Goal: Transaction & Acquisition: Download file/media

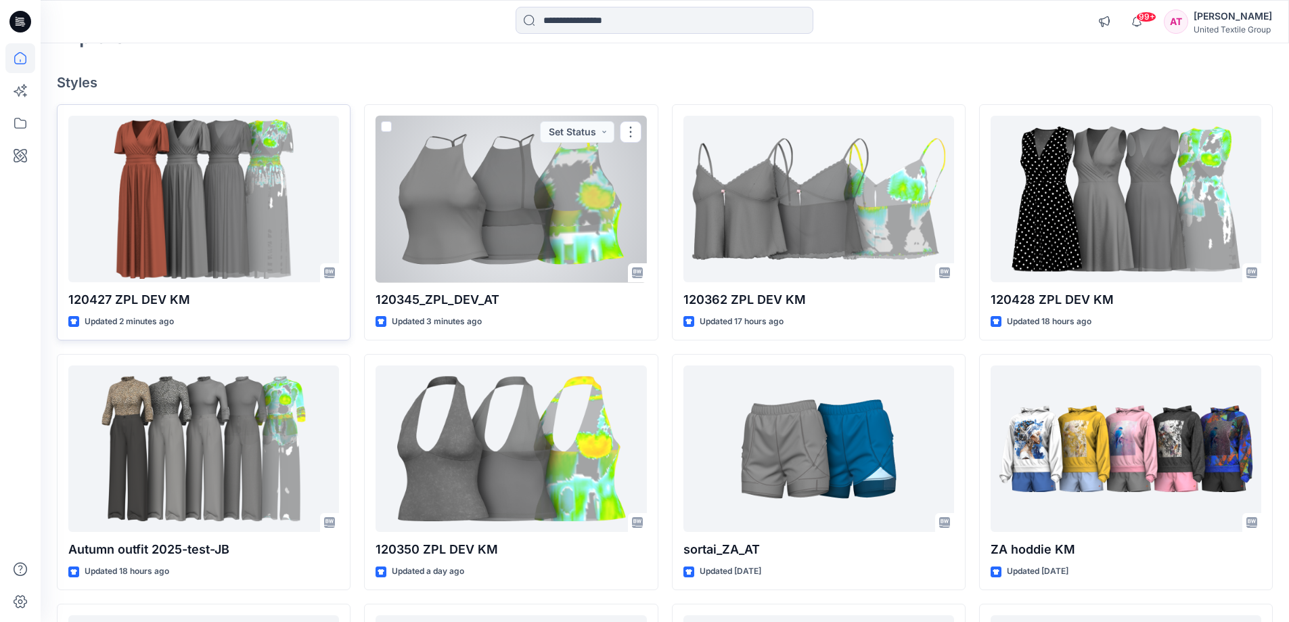
scroll to position [135, 0]
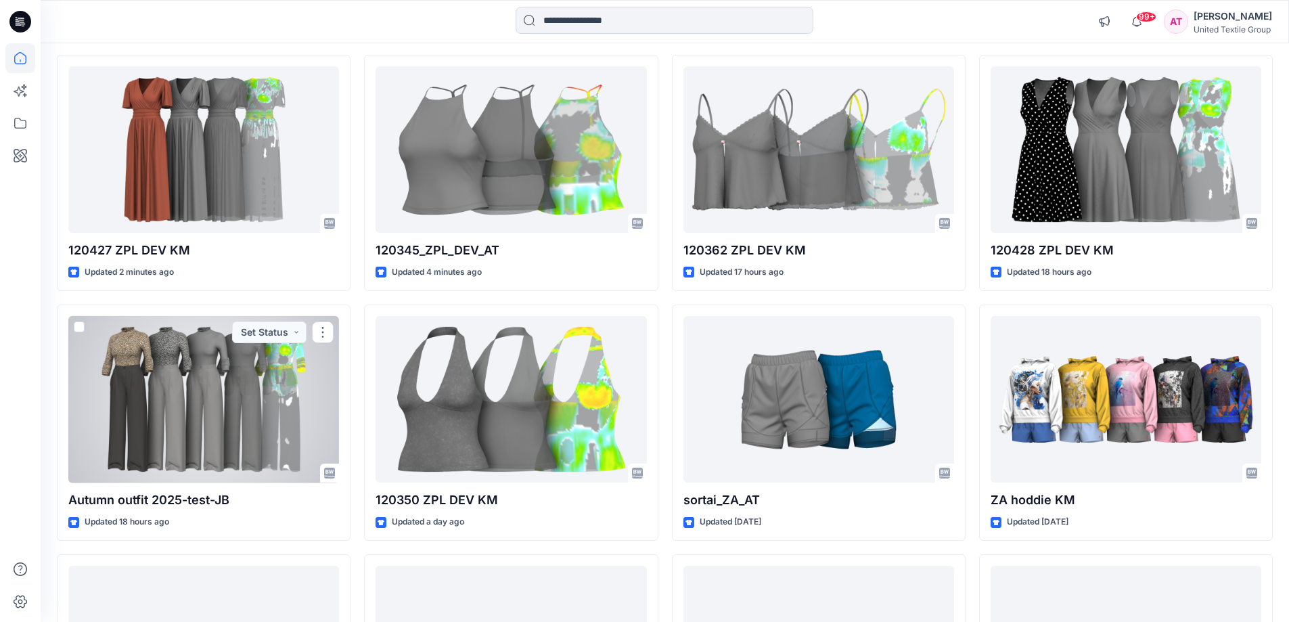
click at [176, 388] on div at bounding box center [203, 399] width 271 height 167
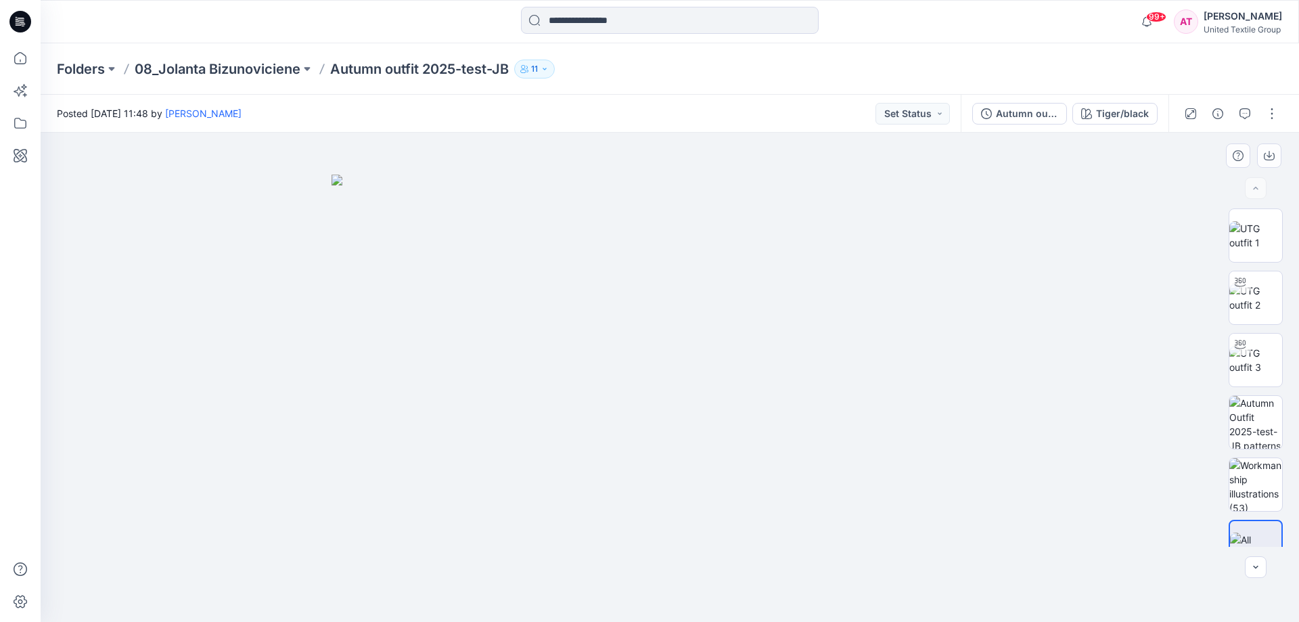
click at [503, 302] on img at bounding box center [670, 399] width 677 height 448
click at [1255, 363] on img at bounding box center [1256, 360] width 53 height 28
drag, startPoint x: 698, startPoint y: 148, endPoint x: 638, endPoint y: 338, distance: 199.5
click at [681, 445] on img at bounding box center [669, 377] width 913 height 489
drag, startPoint x: 664, startPoint y: 402, endPoint x: 641, endPoint y: 204, distance: 198.9
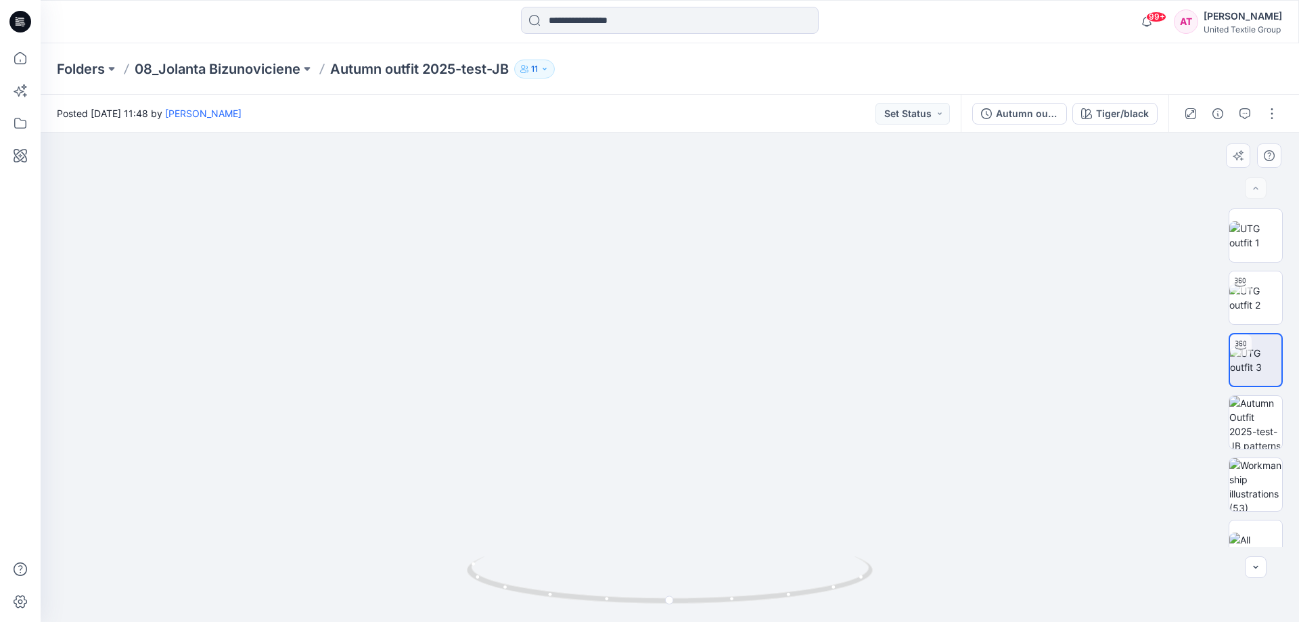
click at [641, 204] on img at bounding box center [670, 335] width 574 height 574
click at [24, 51] on icon at bounding box center [20, 58] width 30 height 30
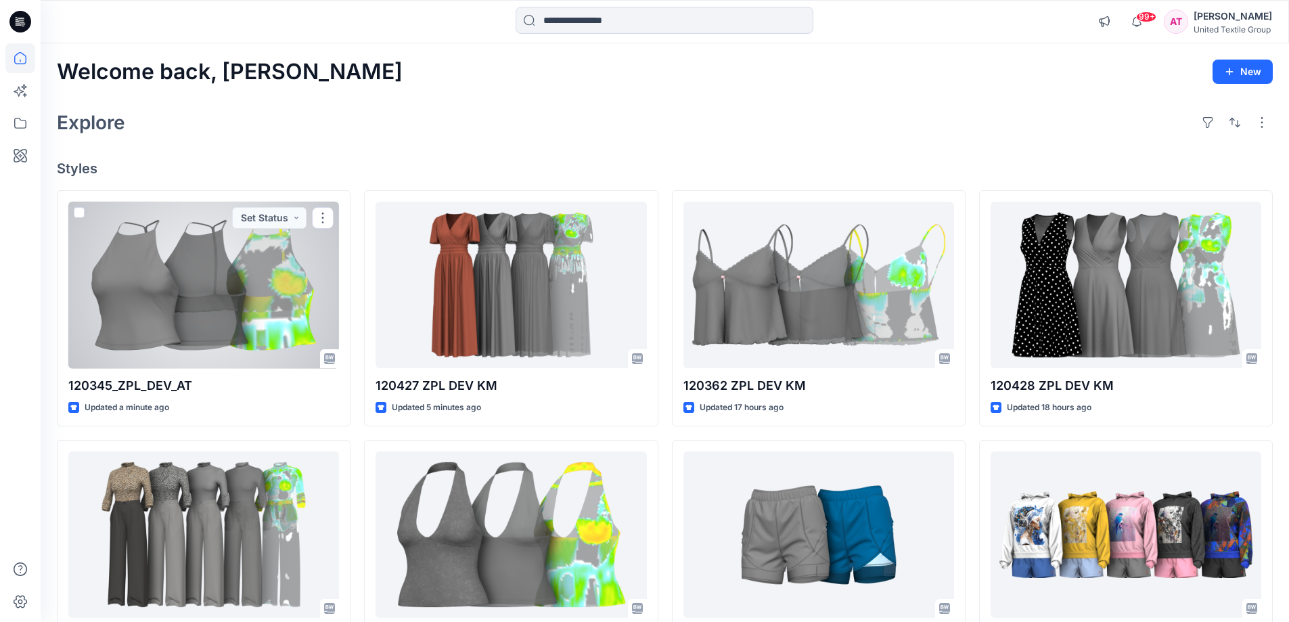
click at [254, 295] on div at bounding box center [203, 285] width 271 height 167
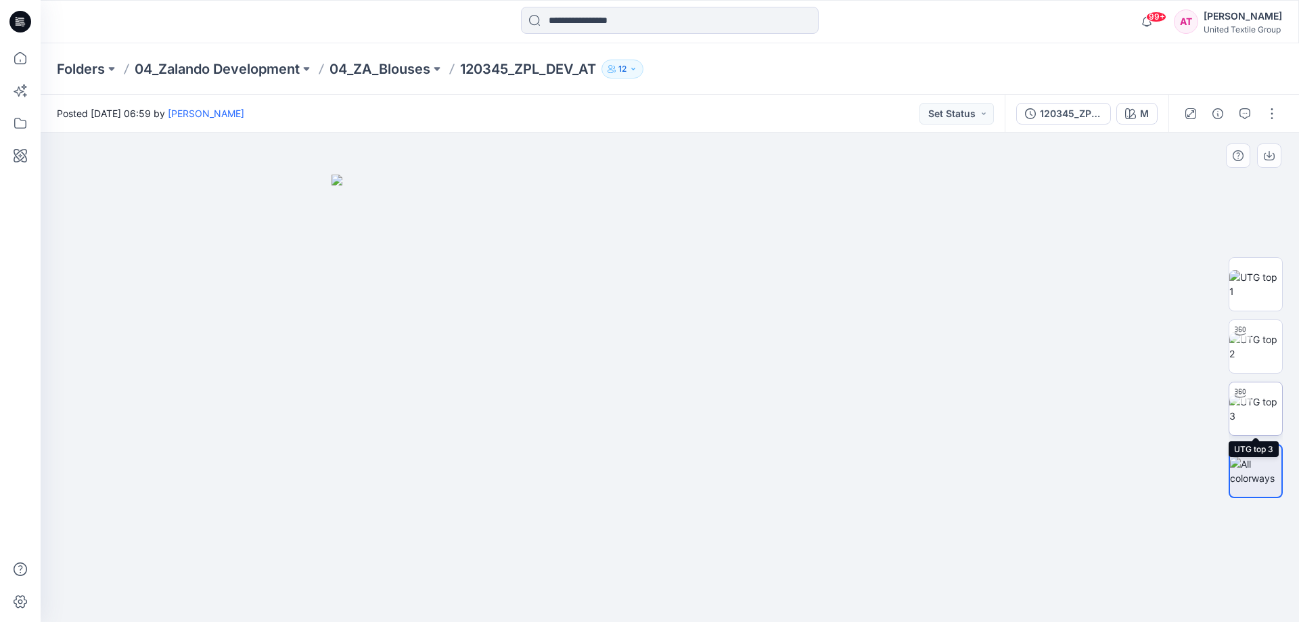
click at [1266, 411] on img at bounding box center [1256, 409] width 53 height 28
drag, startPoint x: 809, startPoint y: 582, endPoint x: 625, endPoint y: 591, distance: 183.6
click at [625, 591] on icon at bounding box center [671, 581] width 409 height 51
click at [1273, 116] on button "button" at bounding box center [1272, 114] width 22 height 22
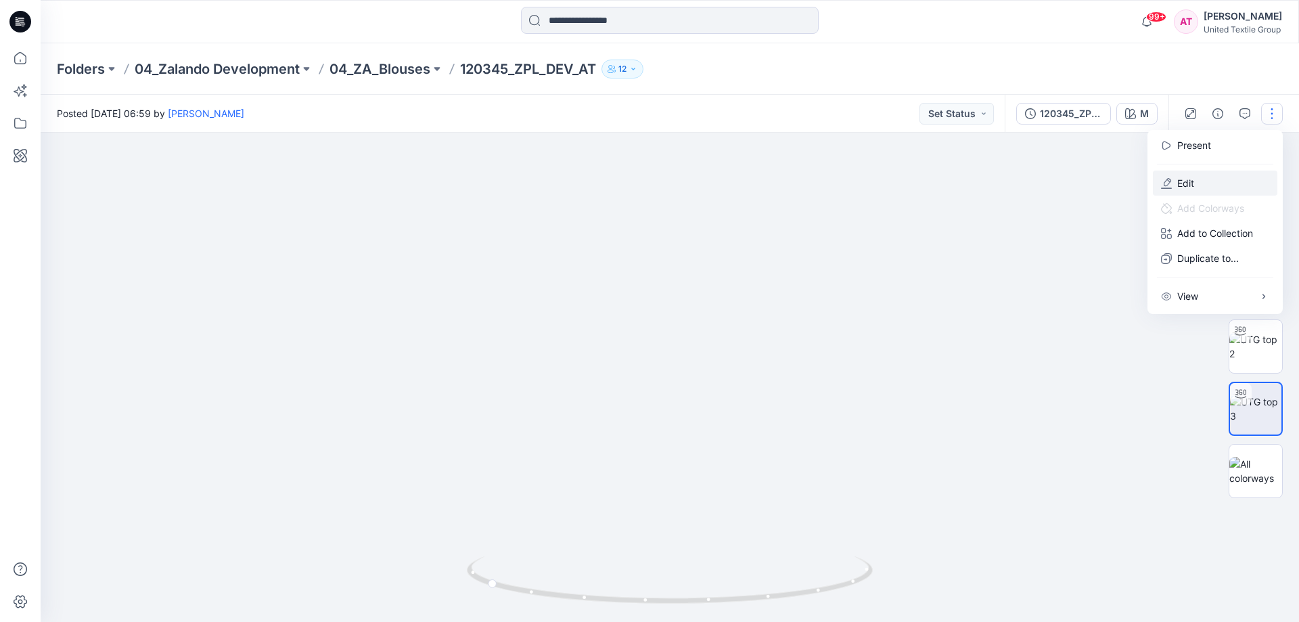
click at [1182, 189] on p "Edit" at bounding box center [1185, 183] width 17 height 14
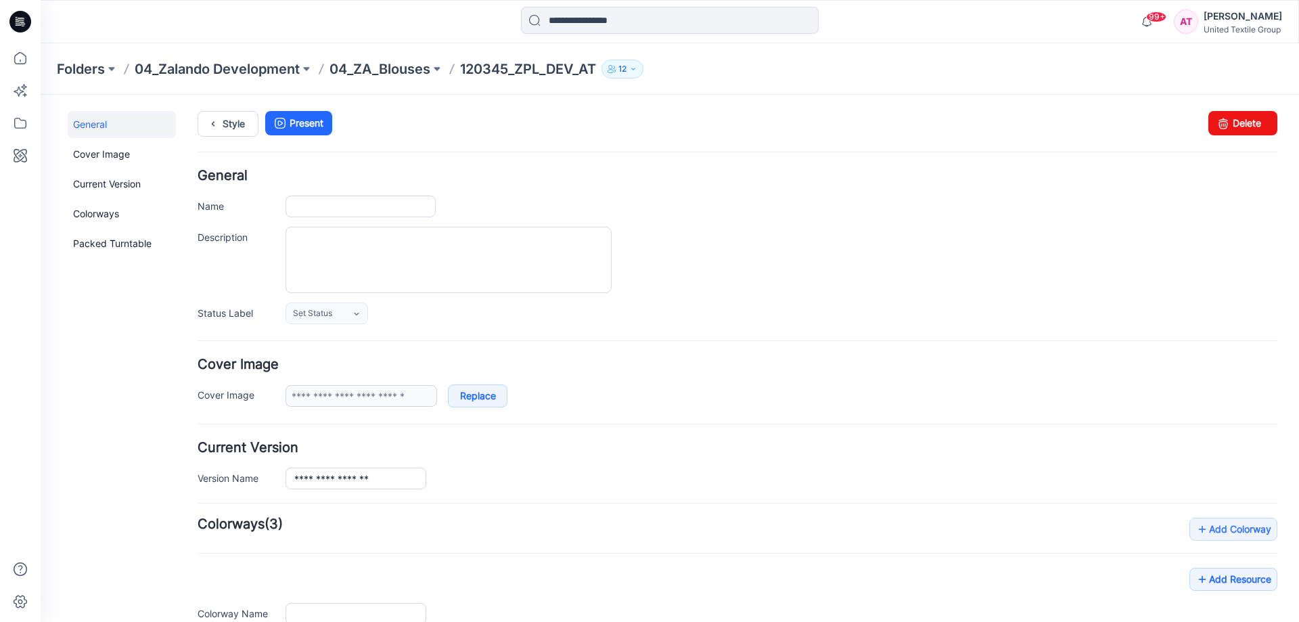
type input "**********"
type input "*"
type input "**********"
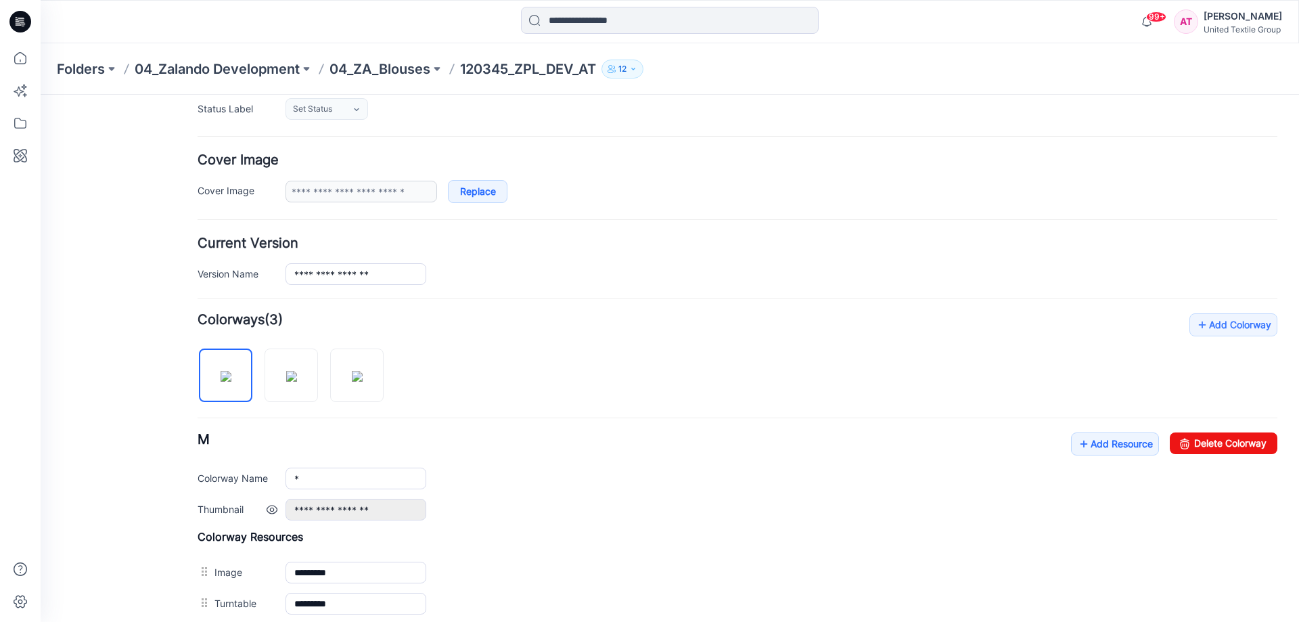
scroll to position [271, 0]
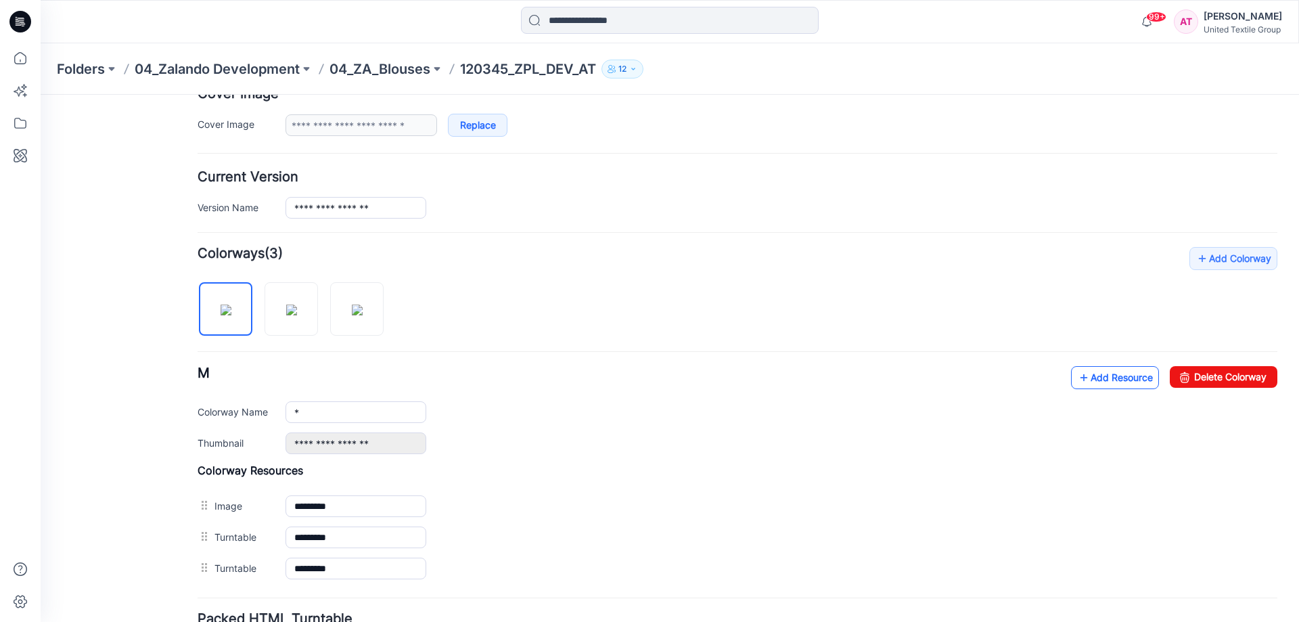
click at [1125, 383] on link "Add Resource" at bounding box center [1115, 377] width 88 height 23
click at [1099, 378] on link "Add Resource" at bounding box center [1115, 377] width 88 height 23
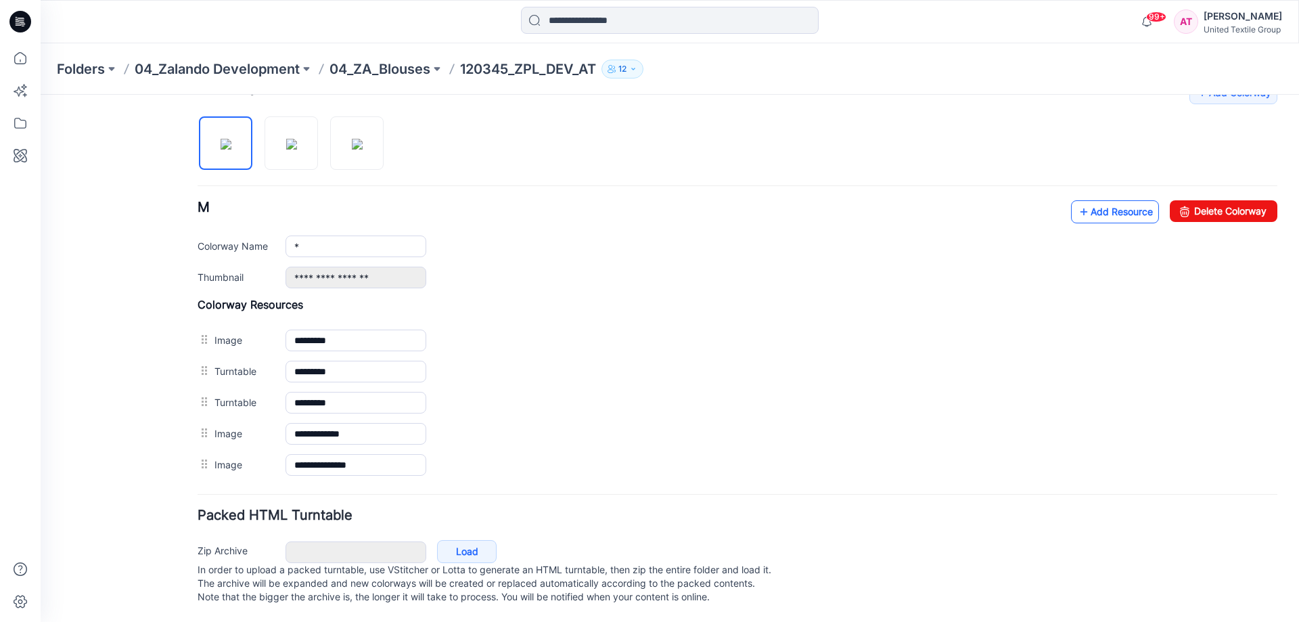
click at [1083, 200] on link "Add Resource" at bounding box center [1115, 211] width 88 height 23
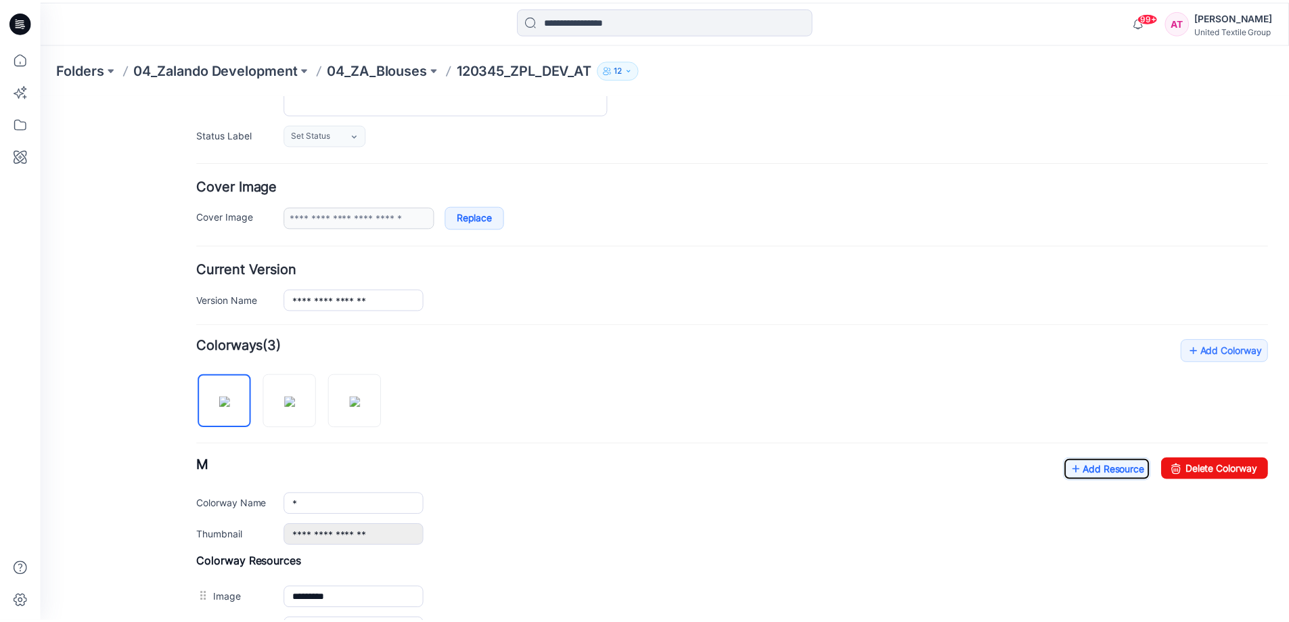
scroll to position [0, 0]
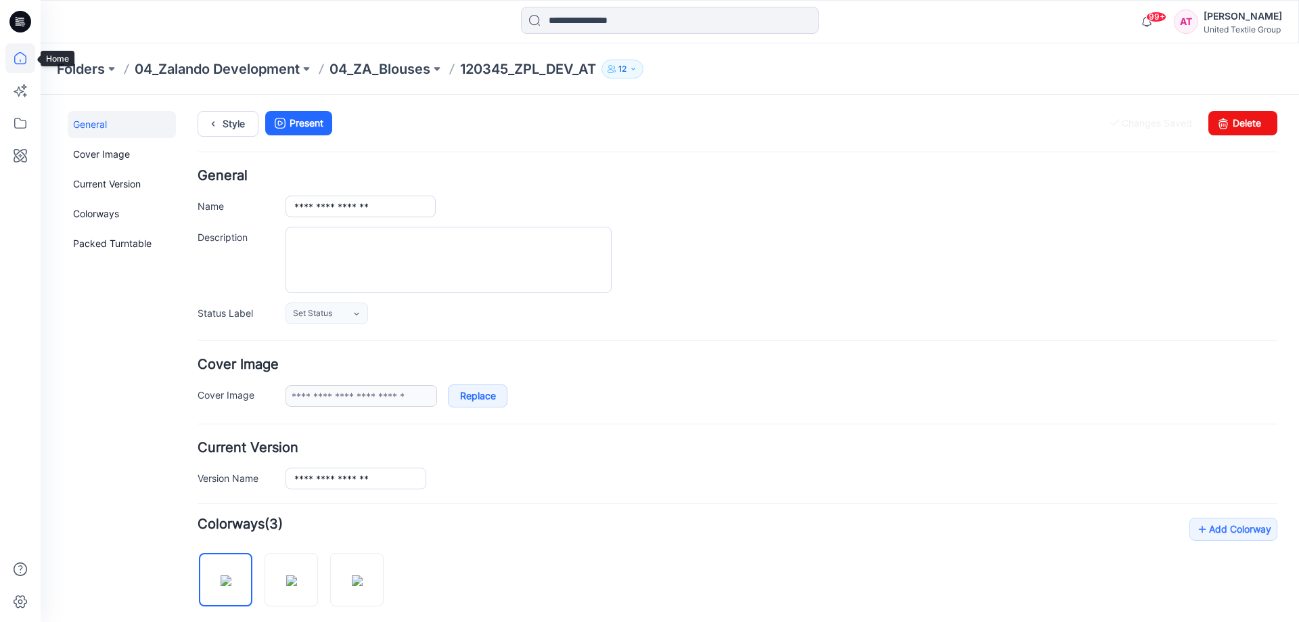
click at [20, 56] on icon at bounding box center [20, 58] width 30 height 30
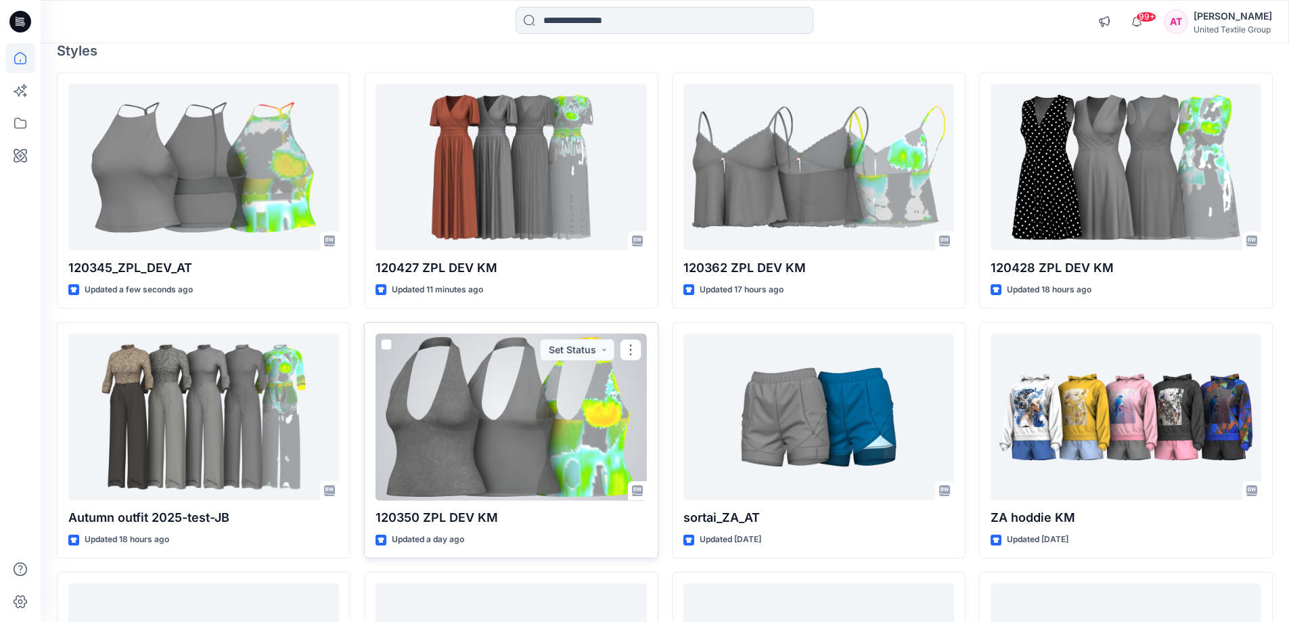
scroll to position [68, 0]
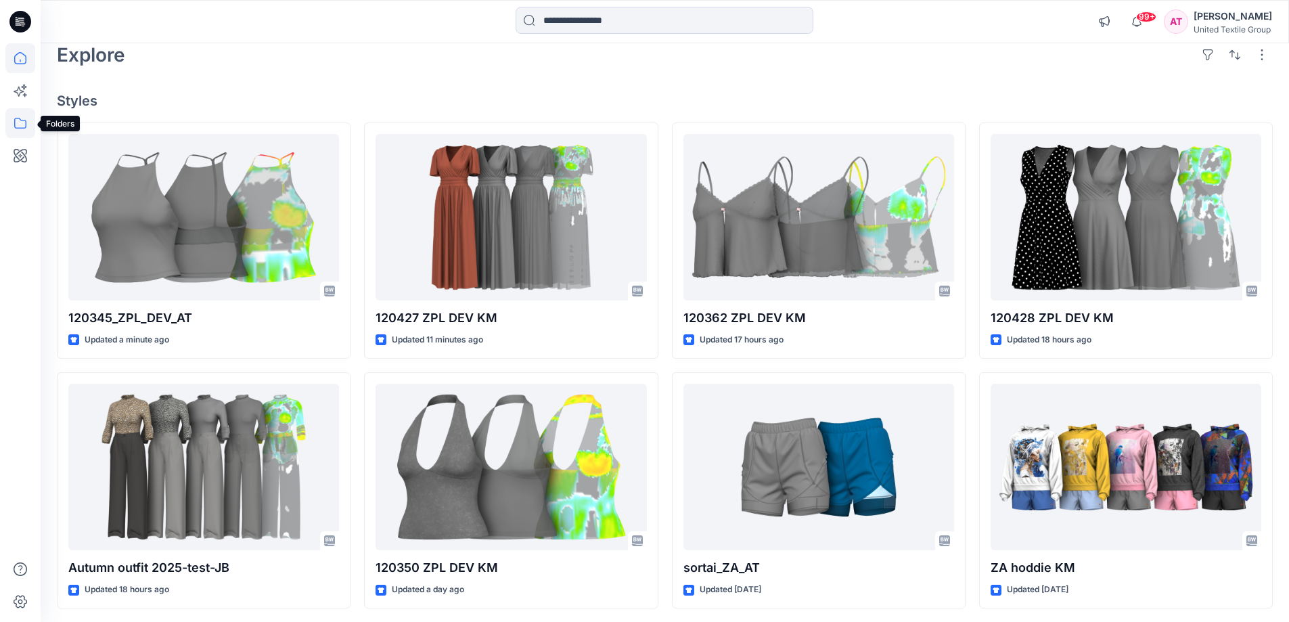
click at [16, 127] on icon at bounding box center [20, 123] width 30 height 30
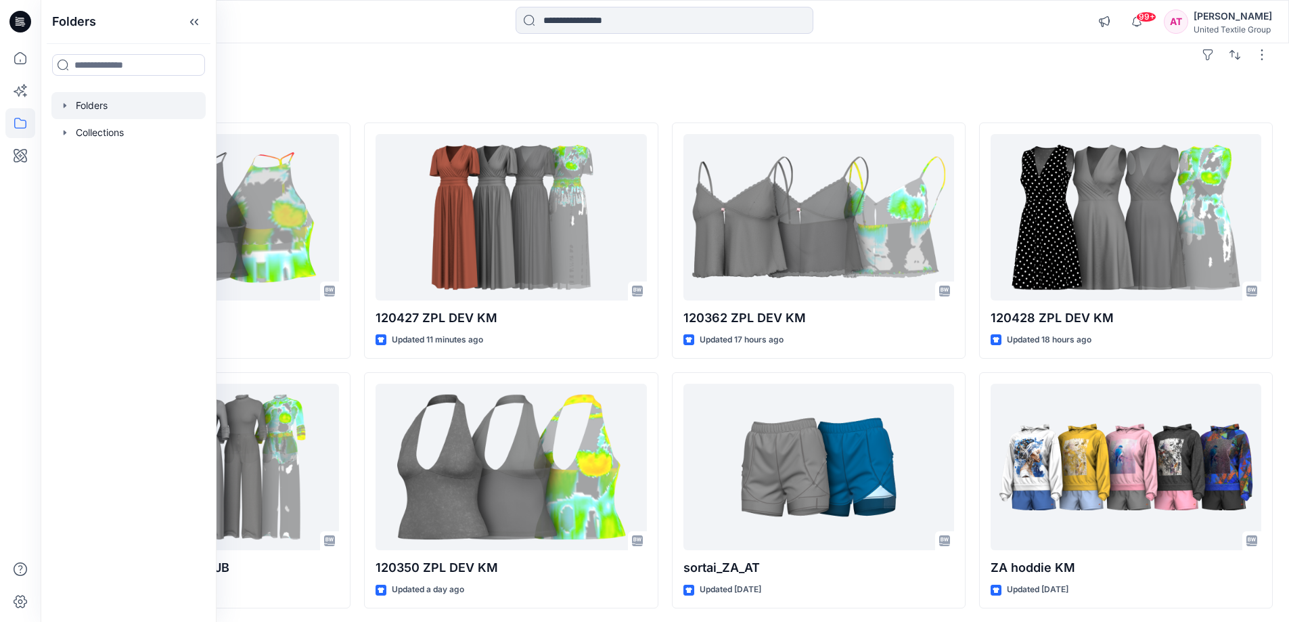
click at [115, 105] on div at bounding box center [128, 105] width 154 height 27
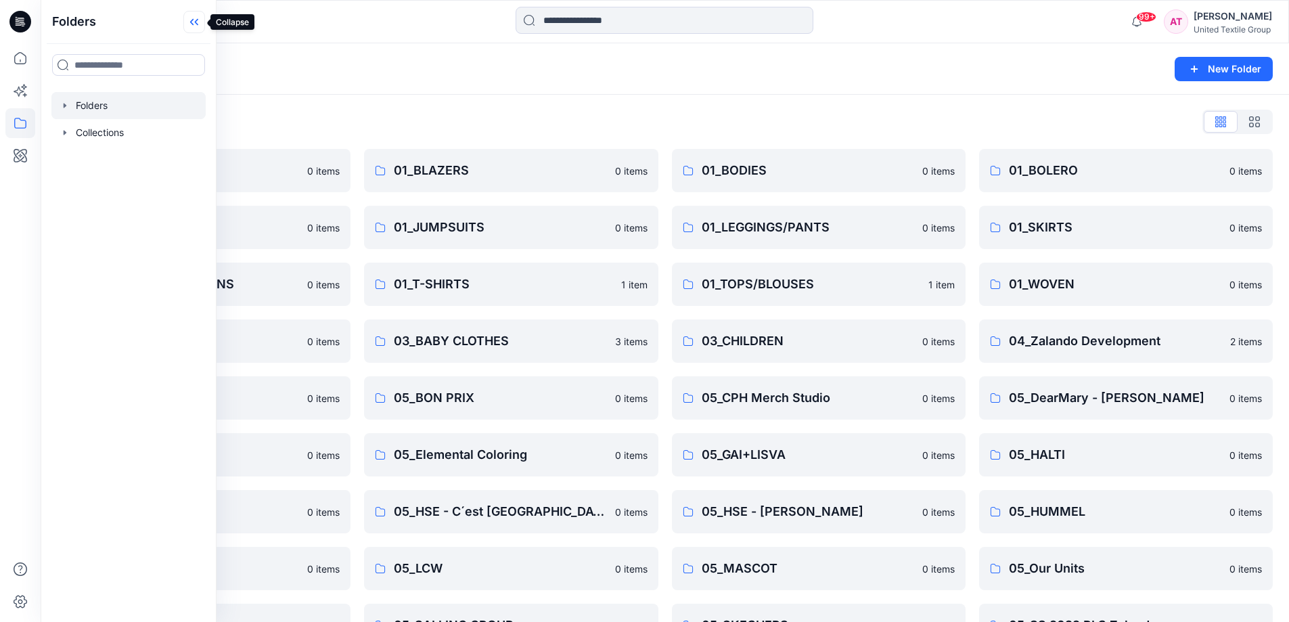
click at [192, 22] on icon at bounding box center [194, 22] width 22 height 22
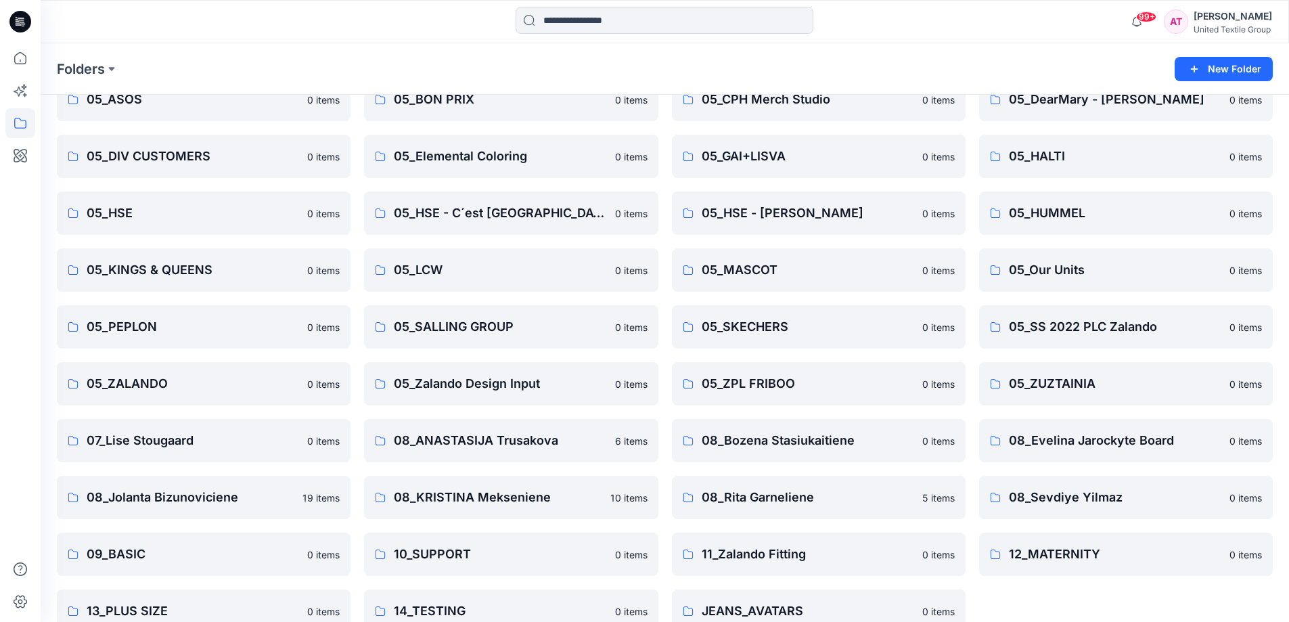
scroll to position [325, 0]
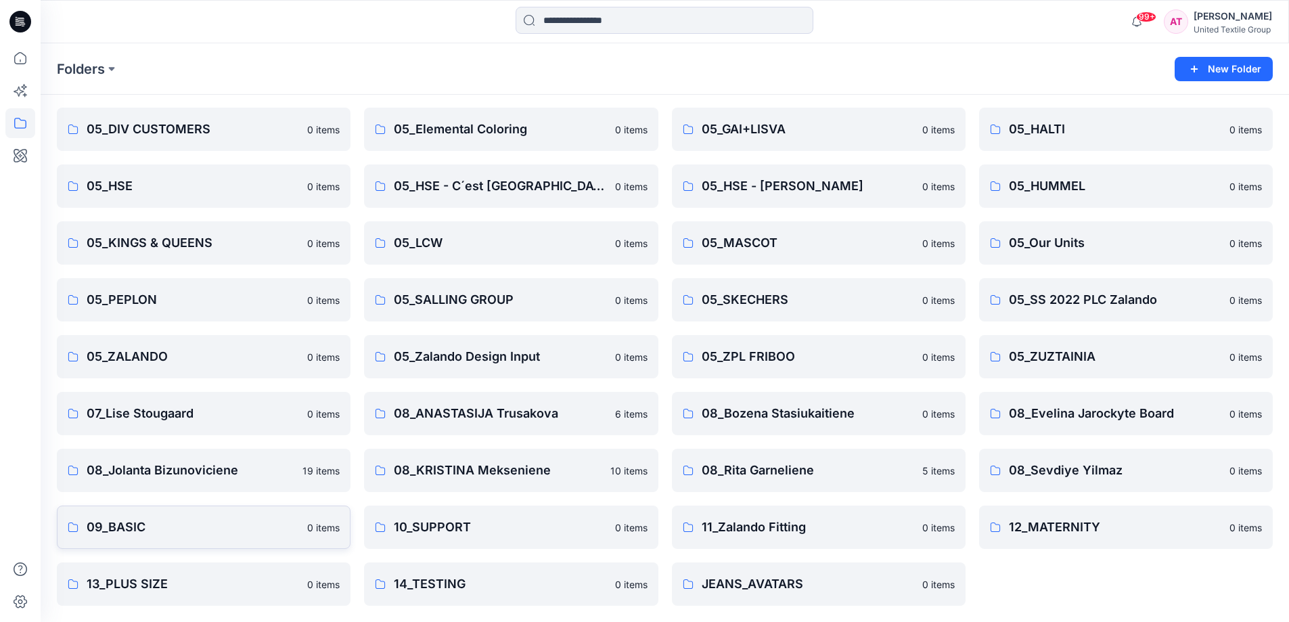
click at [294, 526] on p "09_BASIC" at bounding box center [193, 527] width 212 height 19
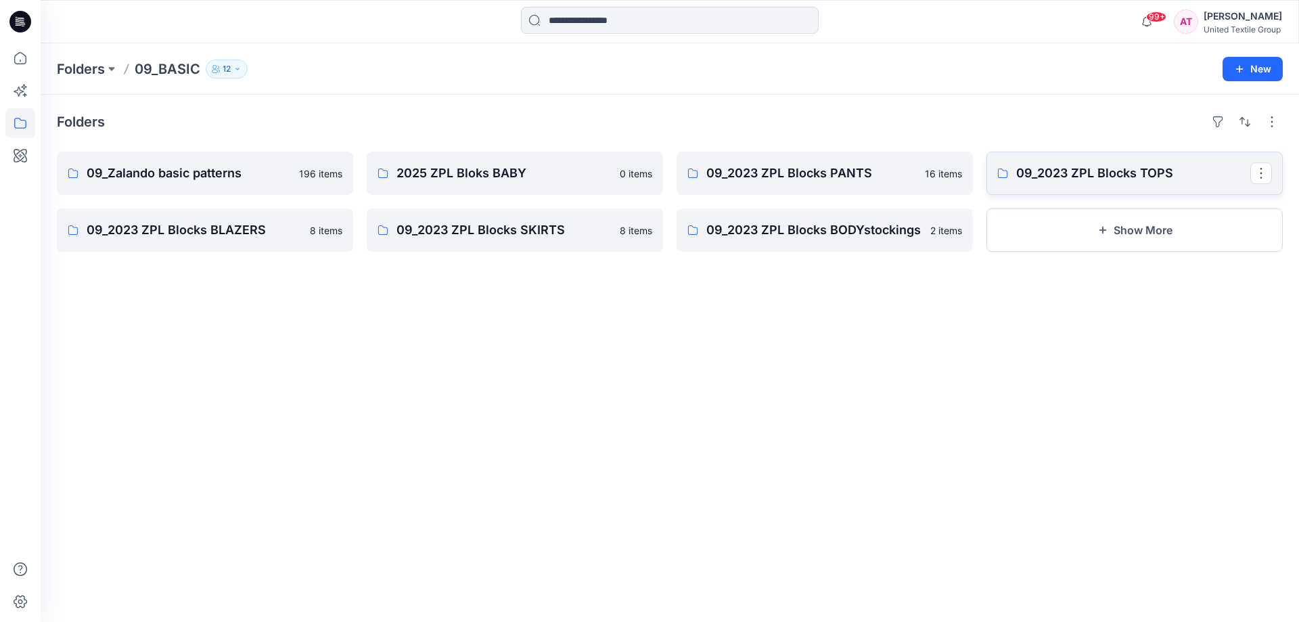
click at [1135, 181] on p "09_2023 ZPL Blocks TOPS" at bounding box center [1133, 173] width 234 height 19
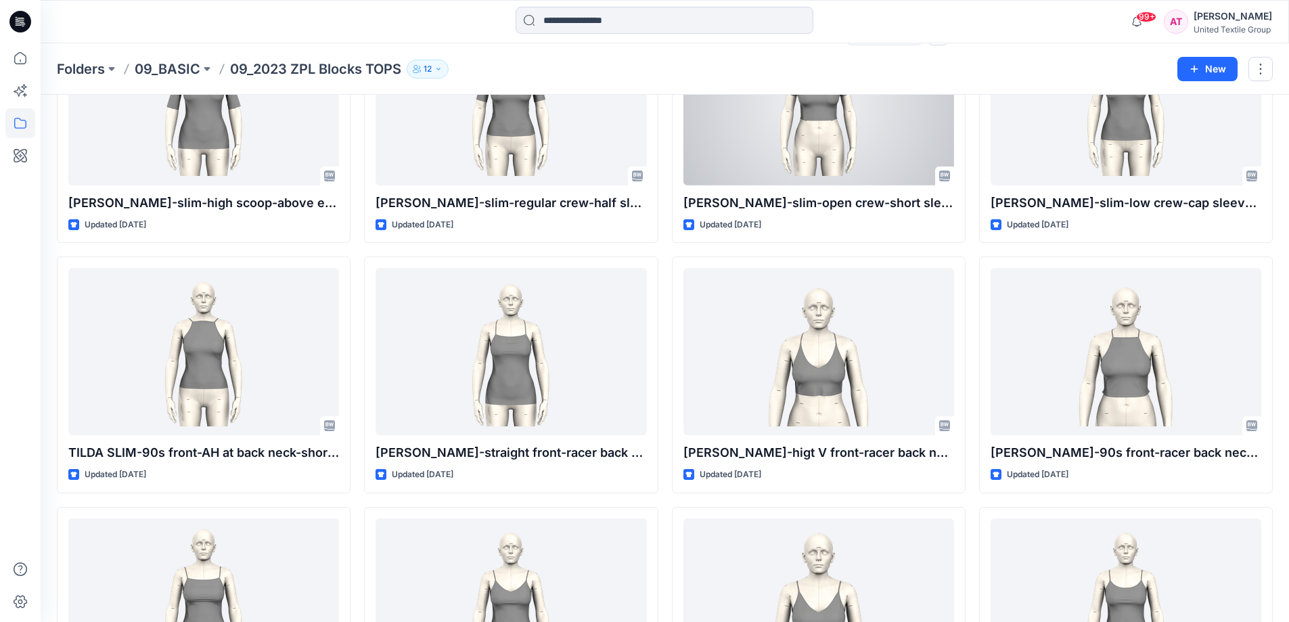
scroll to position [1824, 0]
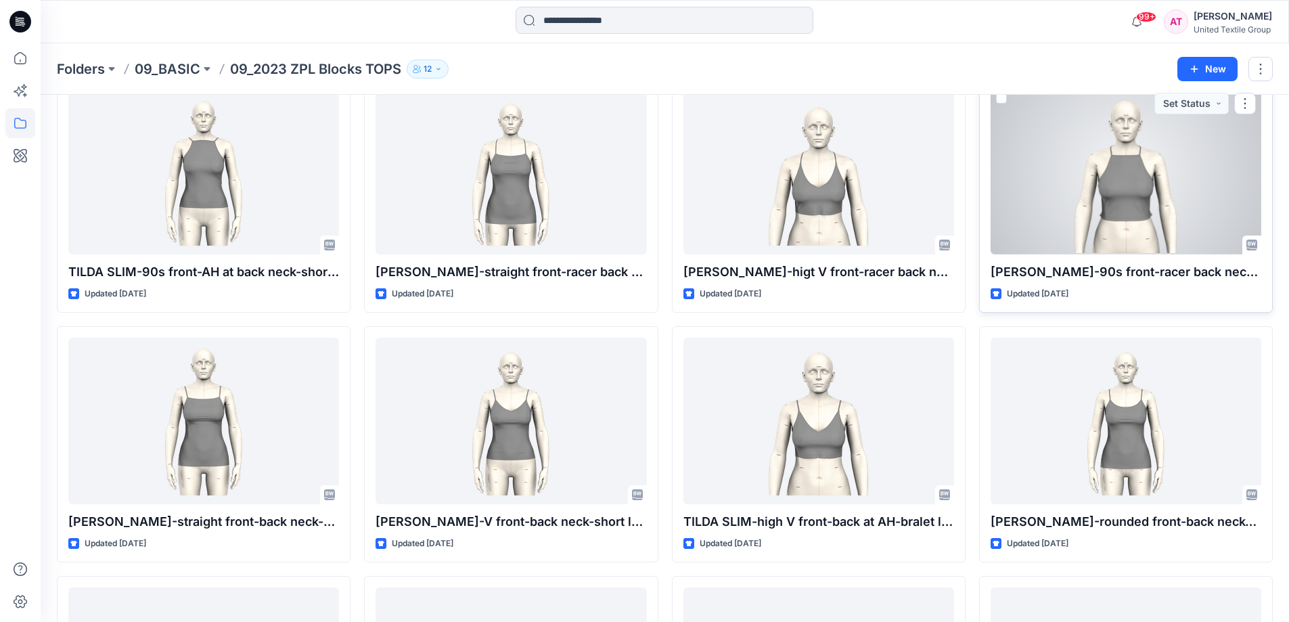
click at [1127, 181] on div at bounding box center [1126, 170] width 271 height 167
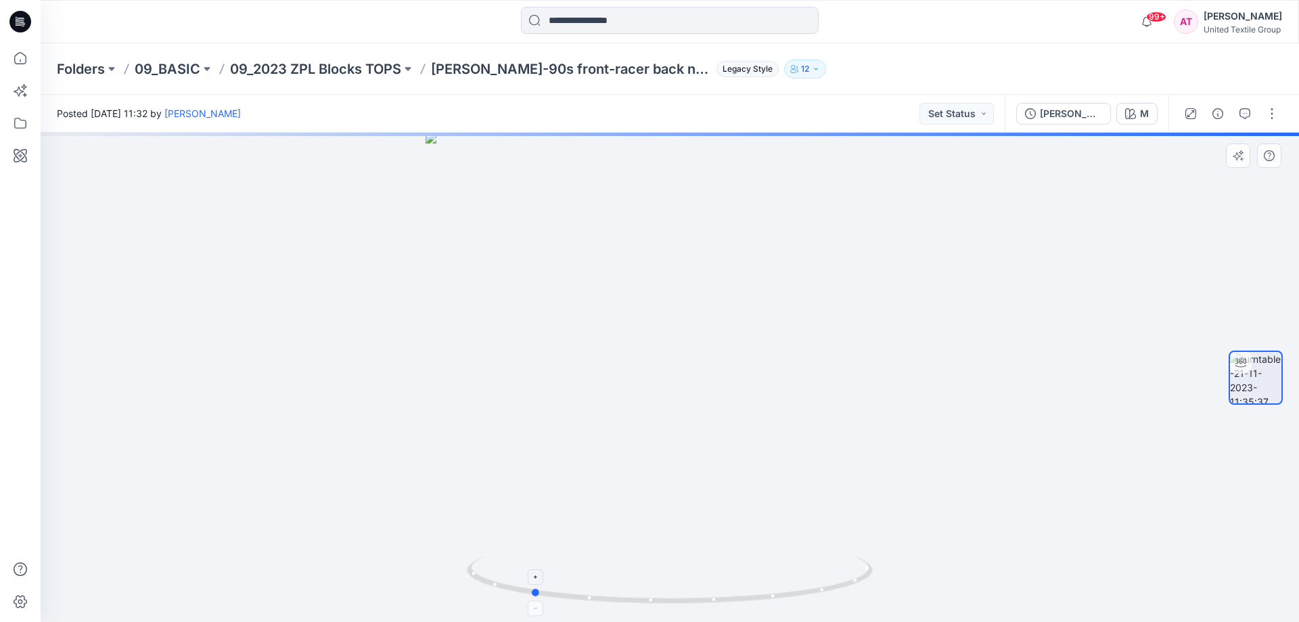
drag, startPoint x: 844, startPoint y: 578, endPoint x: 705, endPoint y: 582, distance: 138.8
click at [705, 582] on icon at bounding box center [671, 581] width 409 height 51
drag, startPoint x: 840, startPoint y: 579, endPoint x: 753, endPoint y: 586, distance: 86.9
click at [753, 586] on icon at bounding box center [671, 581] width 409 height 51
drag, startPoint x: 717, startPoint y: 597, endPoint x: 770, endPoint y: 608, distance: 54.7
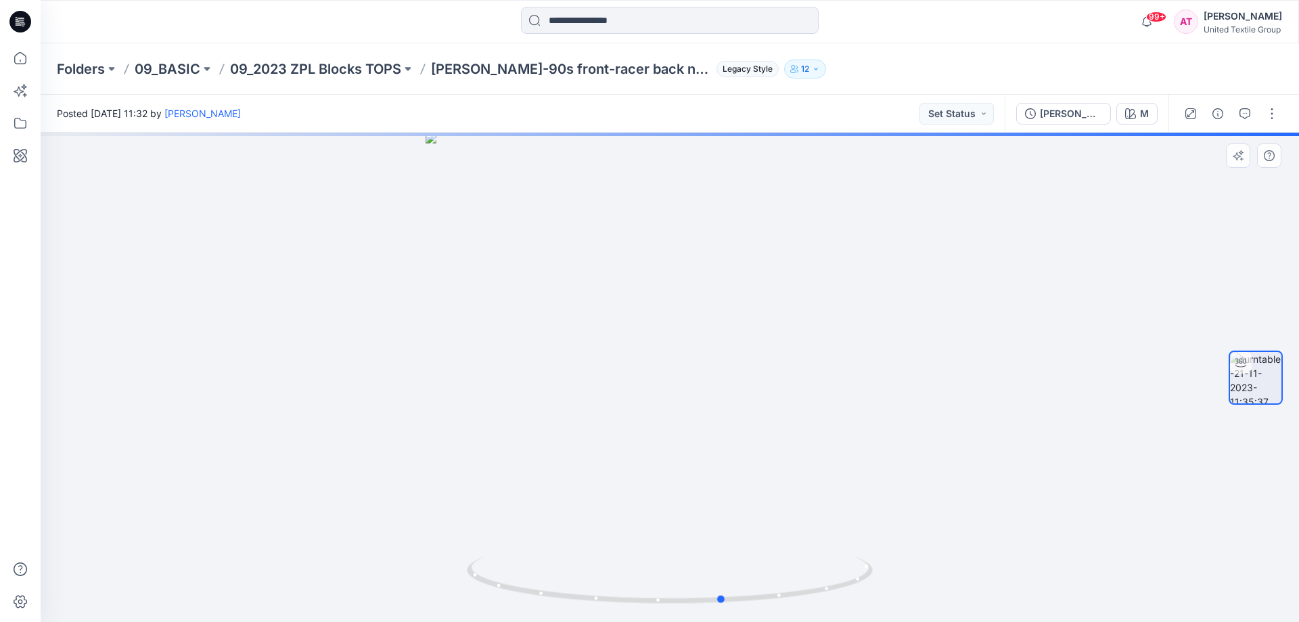
click at [718, 597] on icon at bounding box center [671, 581] width 409 height 51
click at [699, 606] on icon at bounding box center [671, 581] width 409 height 51
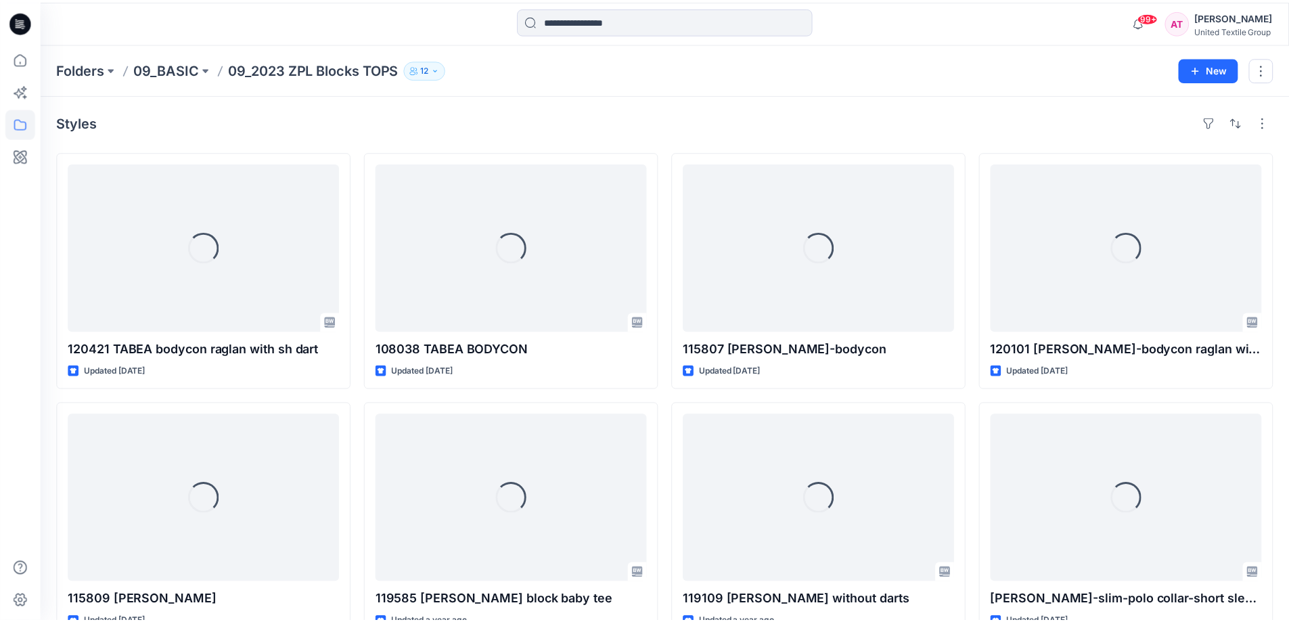
scroll to position [1824, 0]
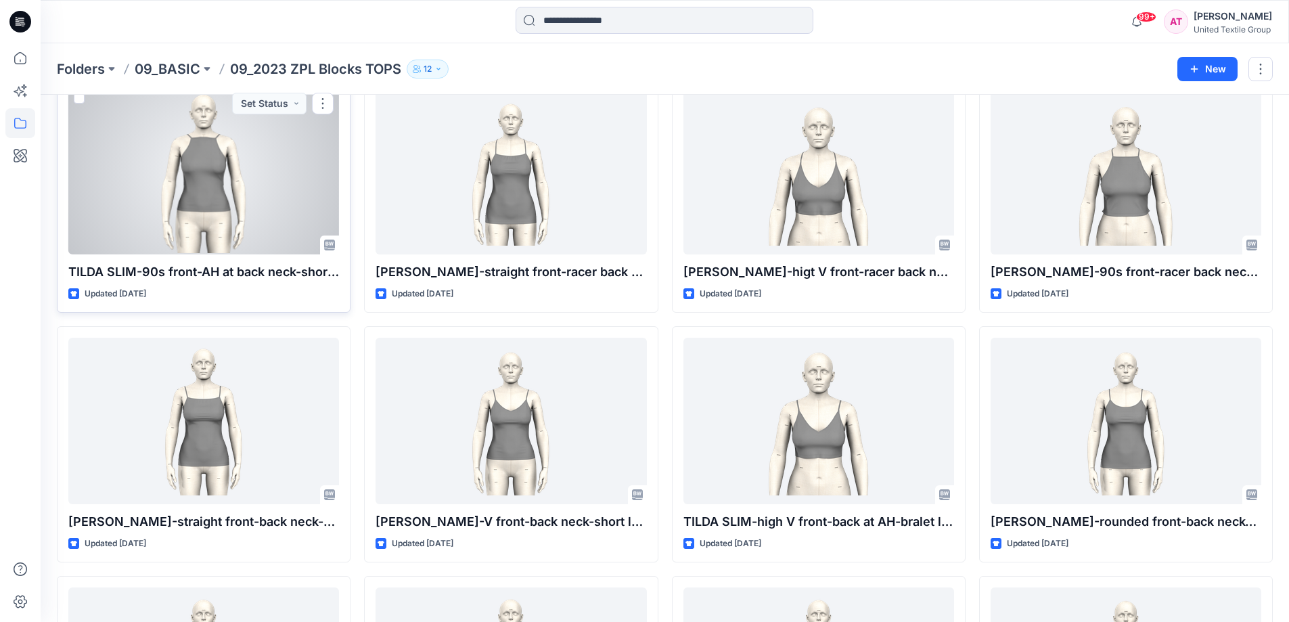
click at [216, 196] on div at bounding box center [203, 170] width 271 height 167
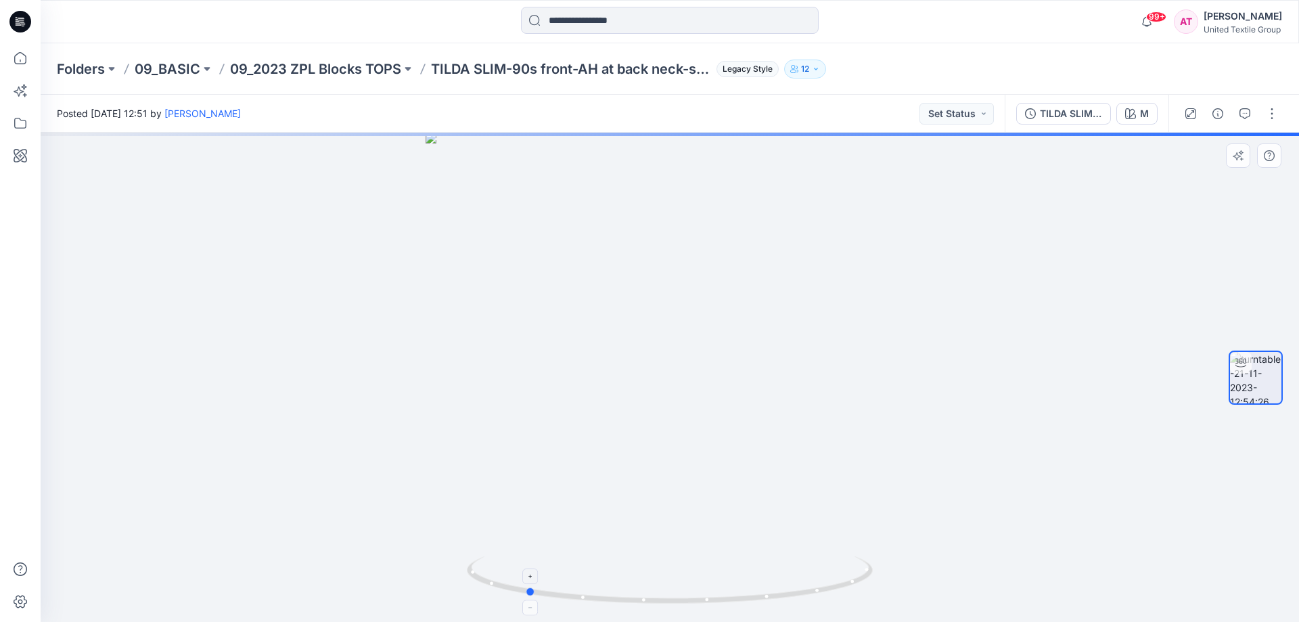
drag, startPoint x: 817, startPoint y: 585, endPoint x: 694, endPoint y: 602, distance: 125.0
click at [692, 605] on icon at bounding box center [671, 581] width 409 height 51
drag, startPoint x: 829, startPoint y: 581, endPoint x: 801, endPoint y: 613, distance: 43.2
click at [742, 606] on icon at bounding box center [671, 581] width 409 height 51
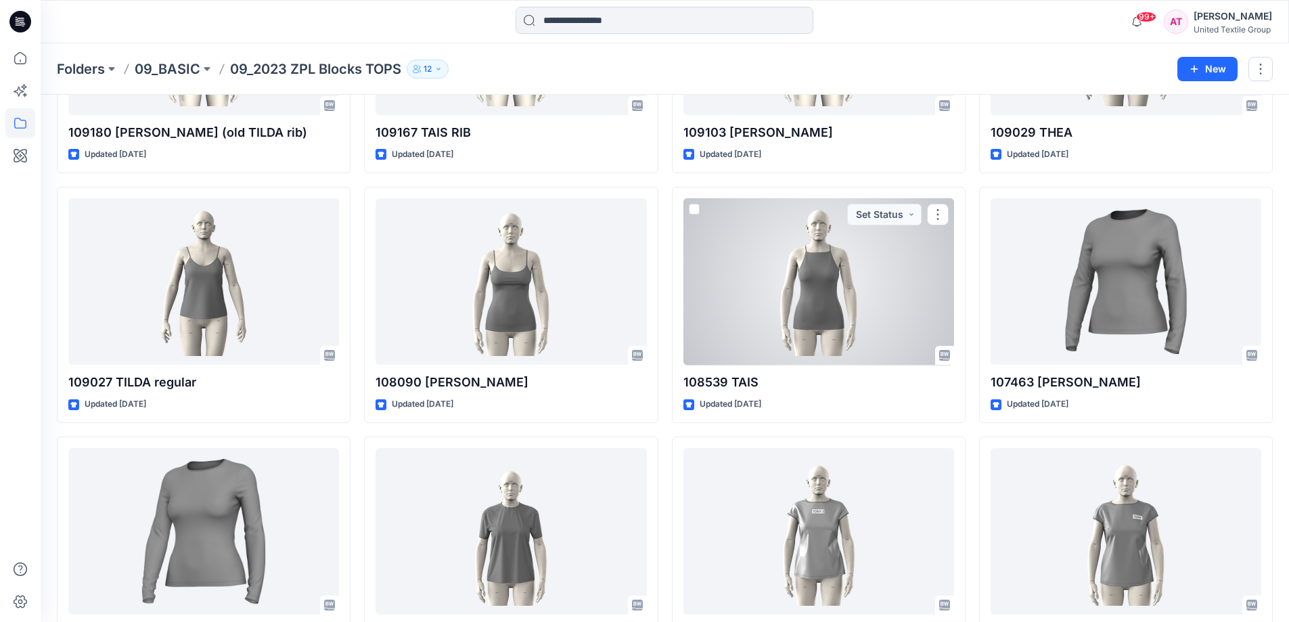
scroll to position [3530, 0]
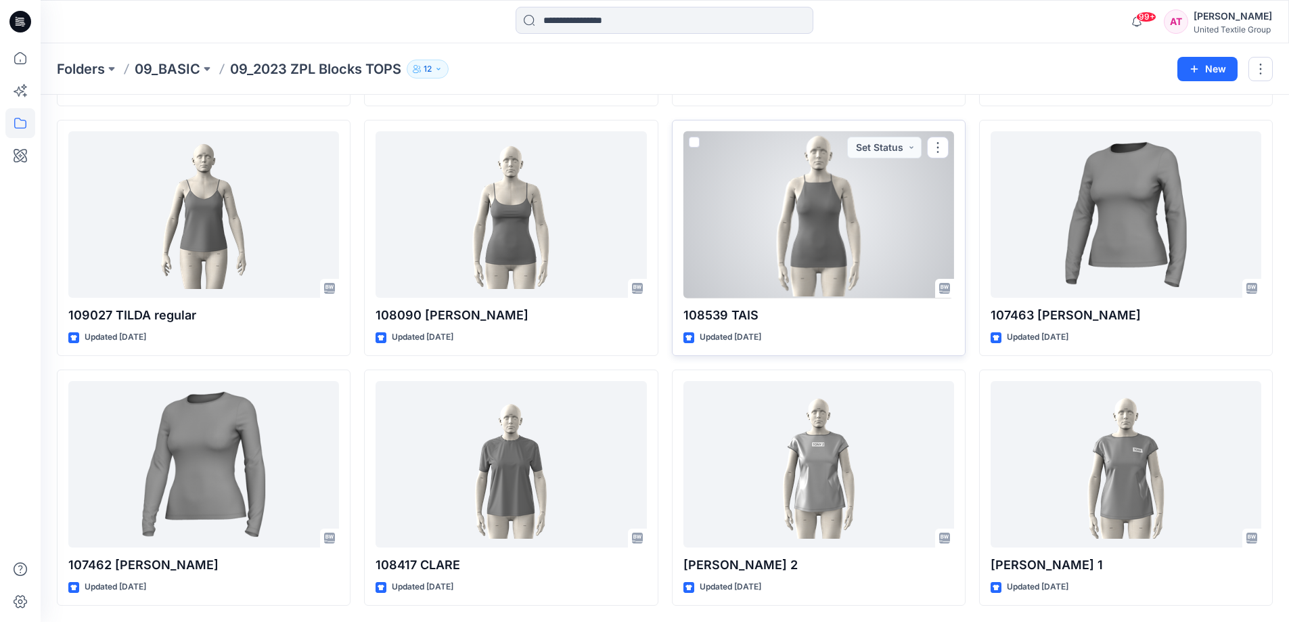
click at [823, 252] on div at bounding box center [818, 214] width 271 height 167
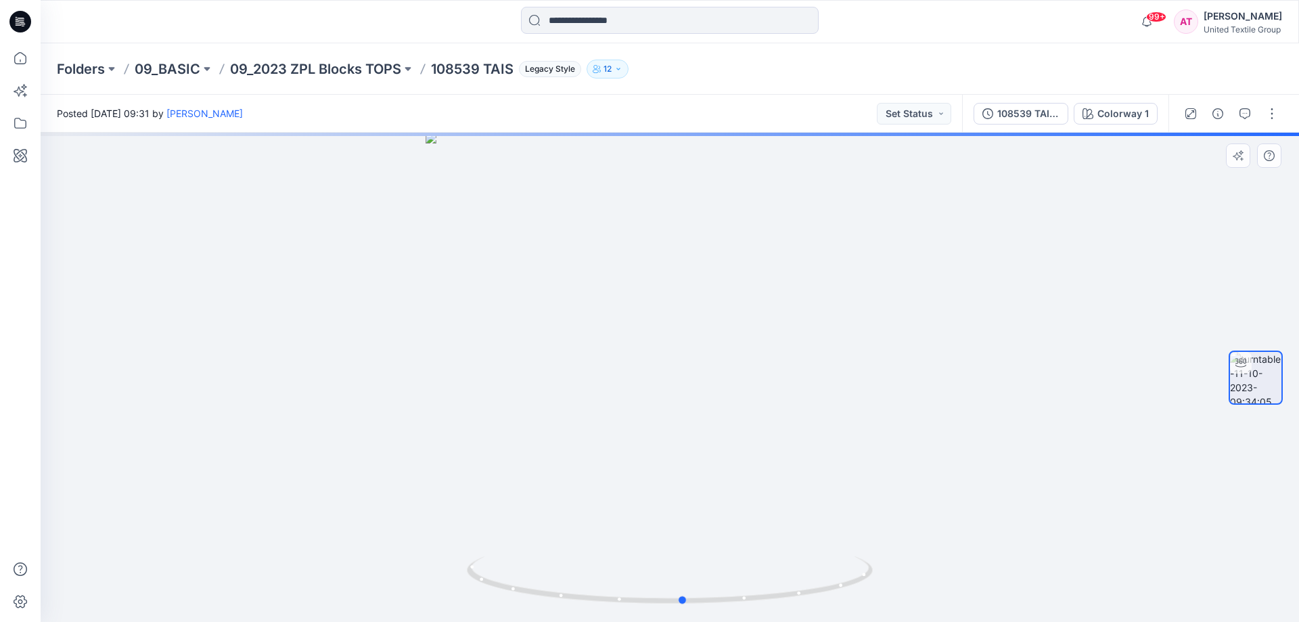
drag, startPoint x: 800, startPoint y: 591, endPoint x: 407, endPoint y: 620, distance: 393.6
click at [407, 620] on div at bounding box center [670, 377] width 1259 height 489
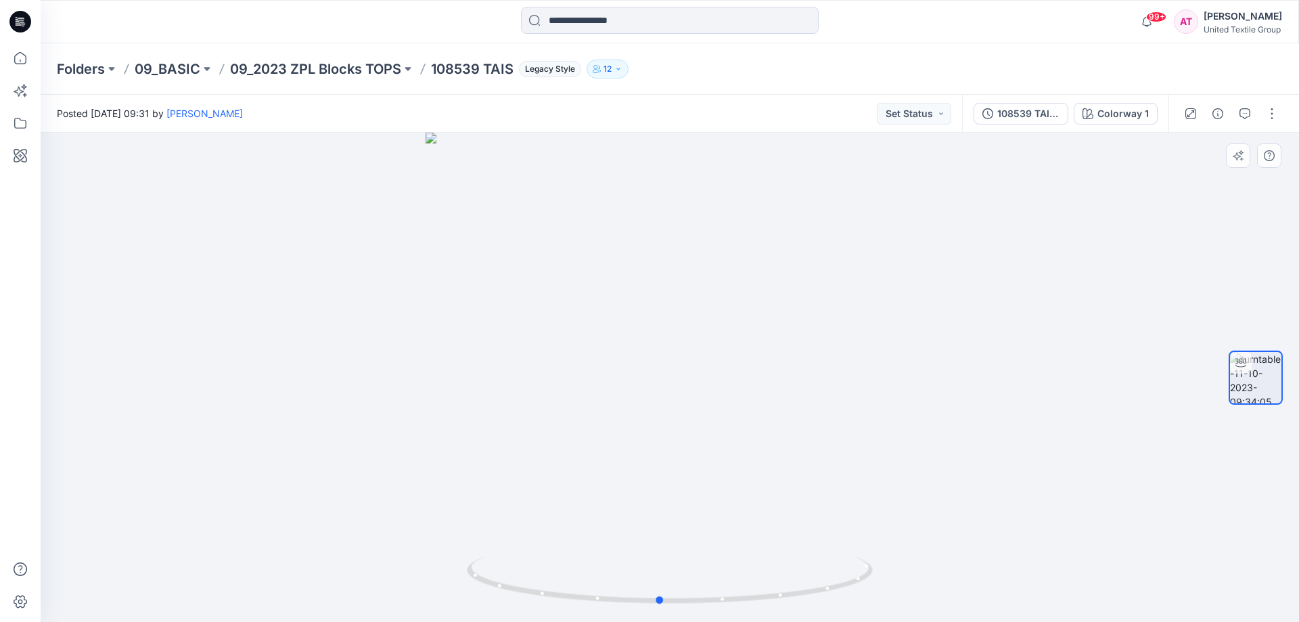
drag, startPoint x: 484, startPoint y: 581, endPoint x: 460, endPoint y: 582, distance: 23.7
click at [460, 582] on div at bounding box center [670, 377] width 1259 height 489
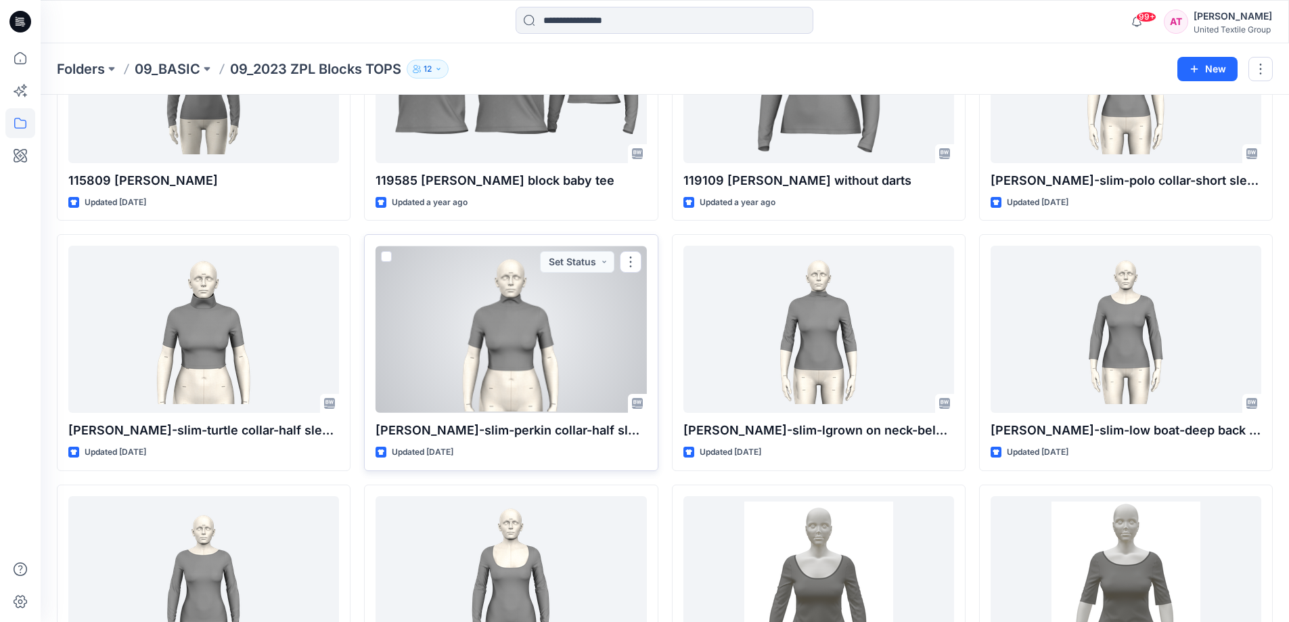
scroll to position [552, 0]
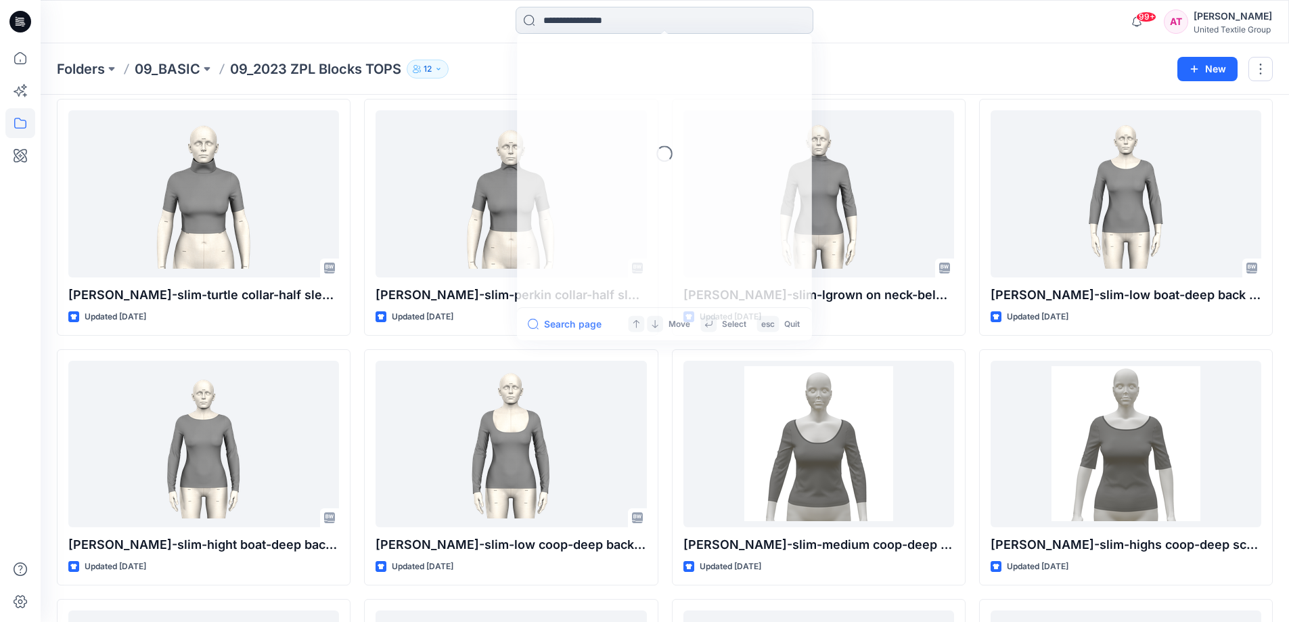
click at [562, 21] on input at bounding box center [665, 20] width 298 height 27
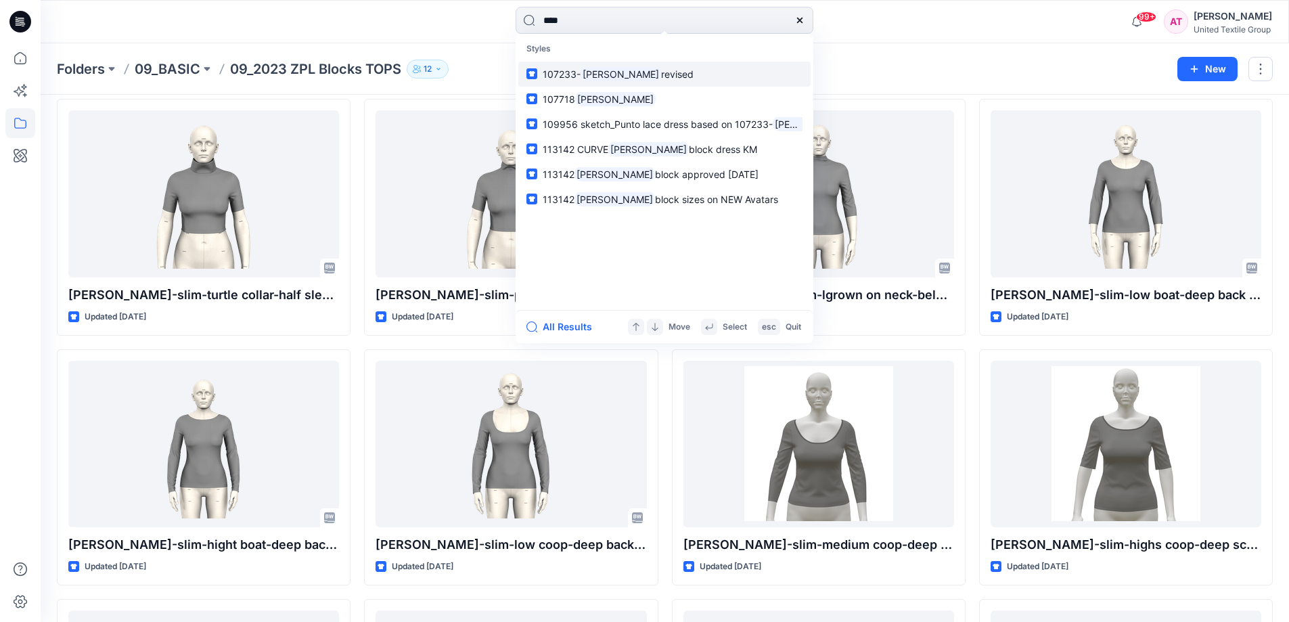
type input "****"
click at [661, 76] on span "revised" at bounding box center [677, 74] width 32 height 12
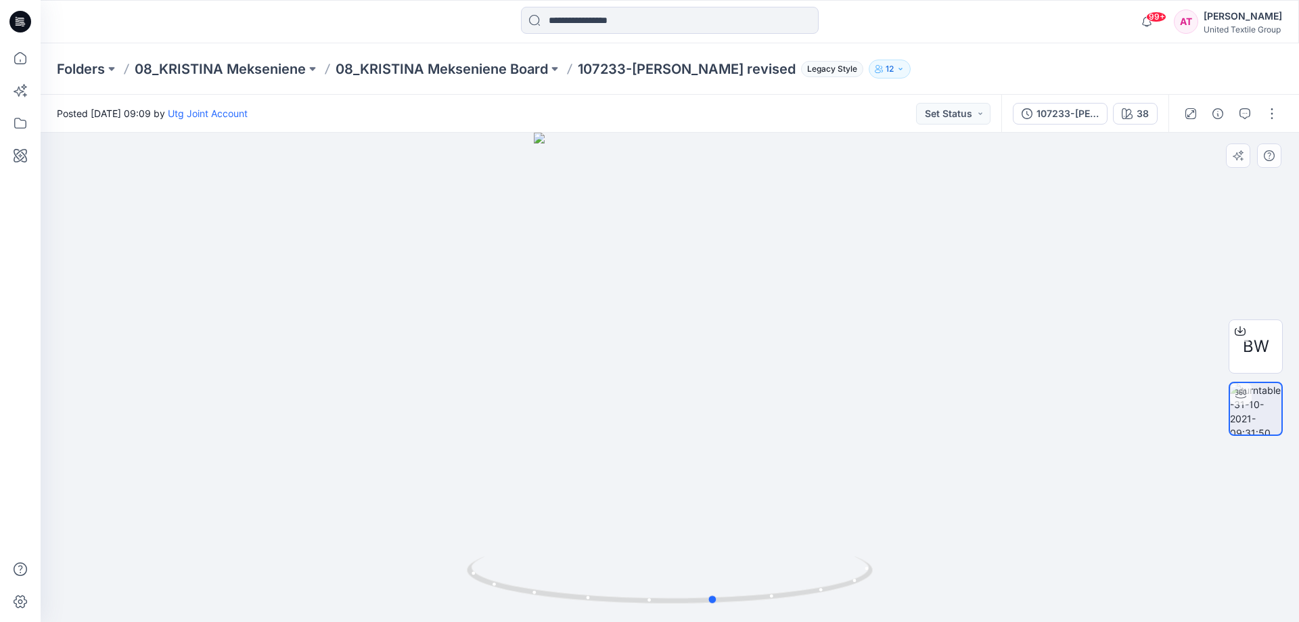
drag, startPoint x: 832, startPoint y: 592, endPoint x: 876, endPoint y: 591, distance: 44.7
click at [876, 591] on div at bounding box center [670, 377] width 1259 height 489
click at [568, 11] on input at bounding box center [670, 20] width 298 height 27
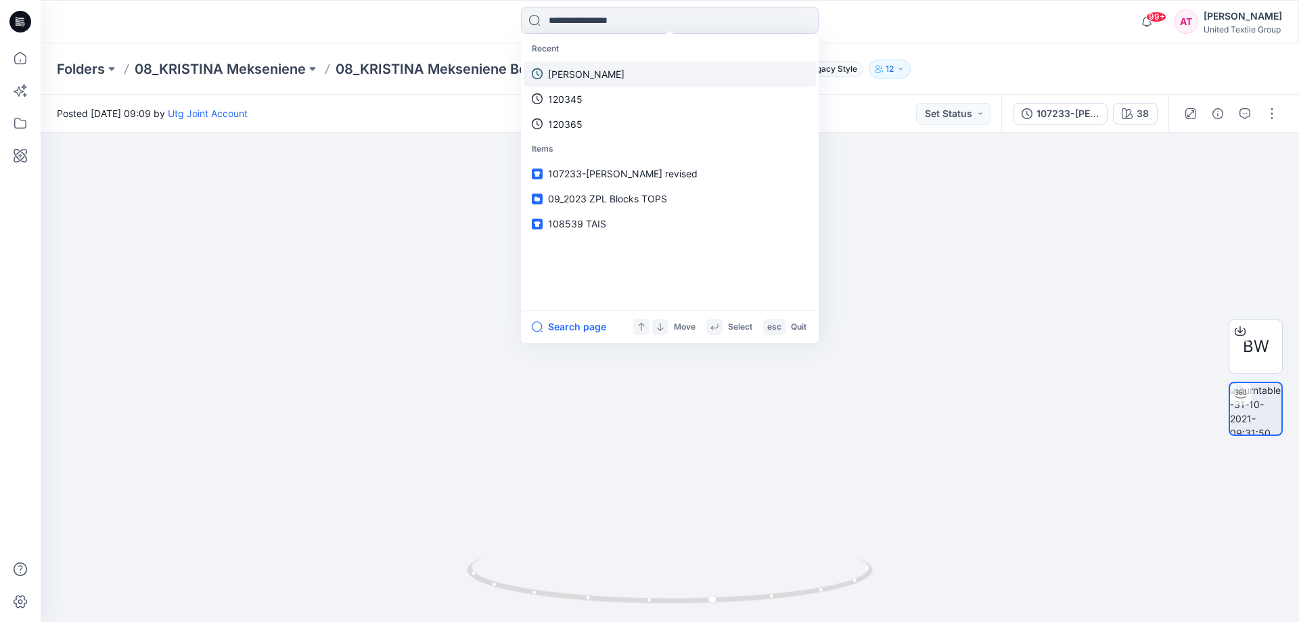
click at [575, 64] on link "[PERSON_NAME]" at bounding box center [670, 74] width 292 height 25
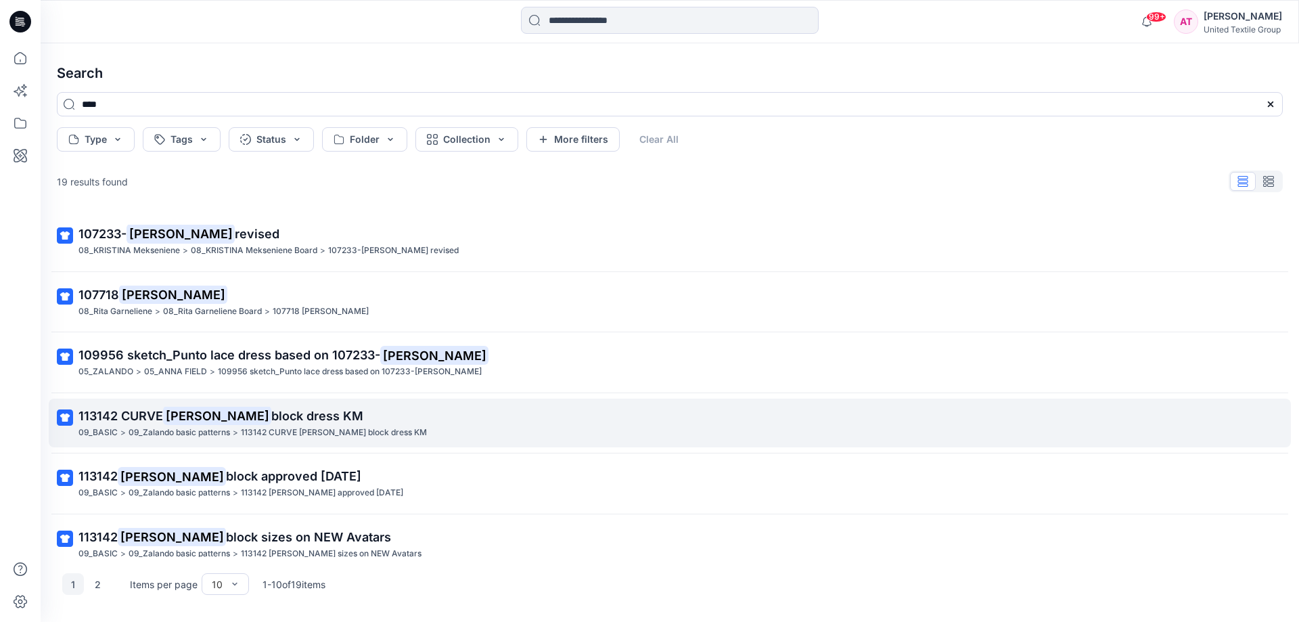
click at [427, 418] on p "113142 CURVE [PERSON_NAME] block dress KM" at bounding box center [668, 416] width 1180 height 19
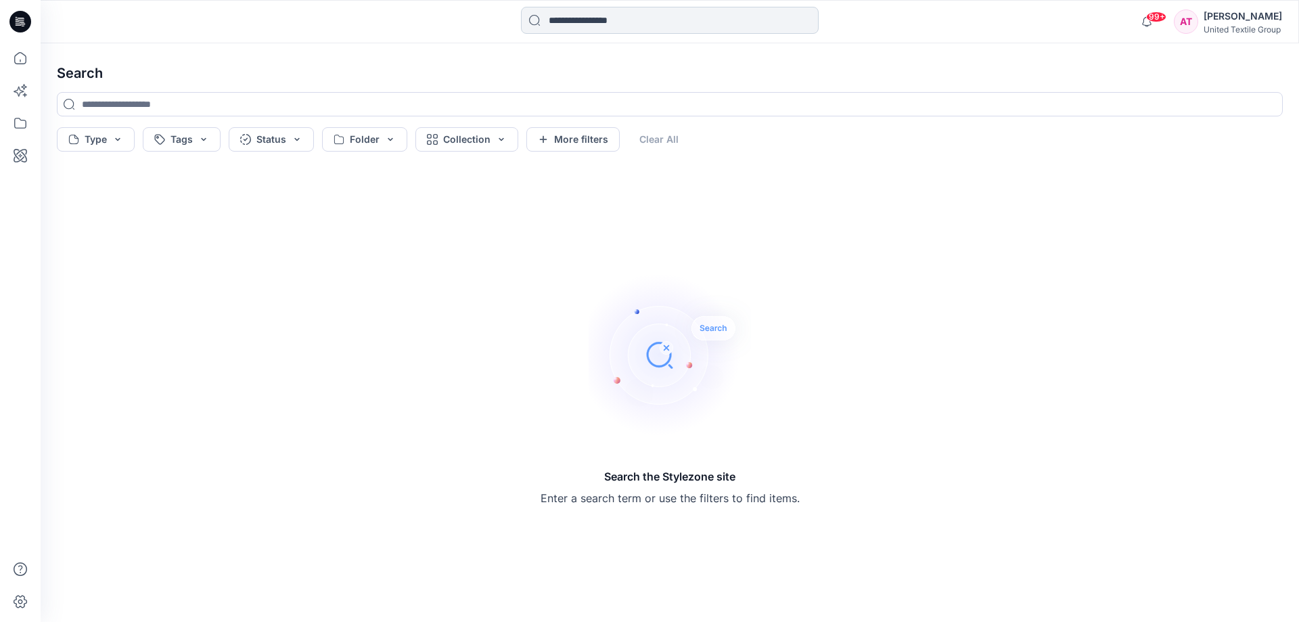
click at [623, 18] on input at bounding box center [670, 20] width 298 height 27
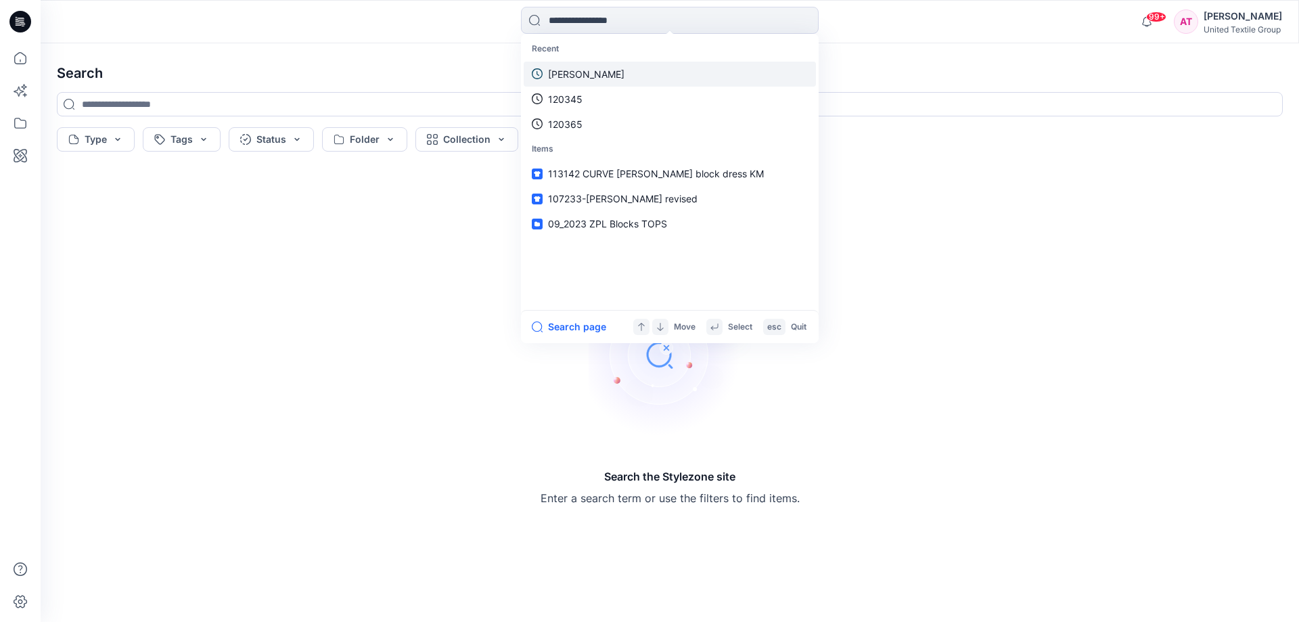
click at [558, 72] on p "[PERSON_NAME]" at bounding box center [586, 74] width 76 height 14
type input "****"
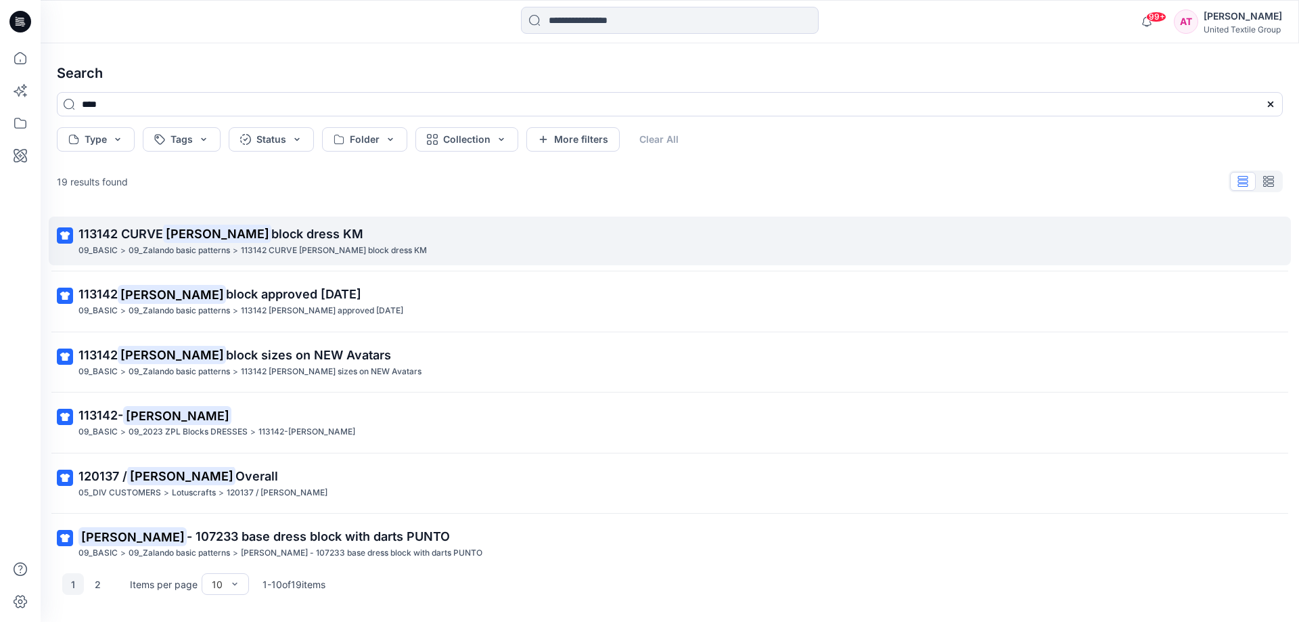
scroll to position [203, 0]
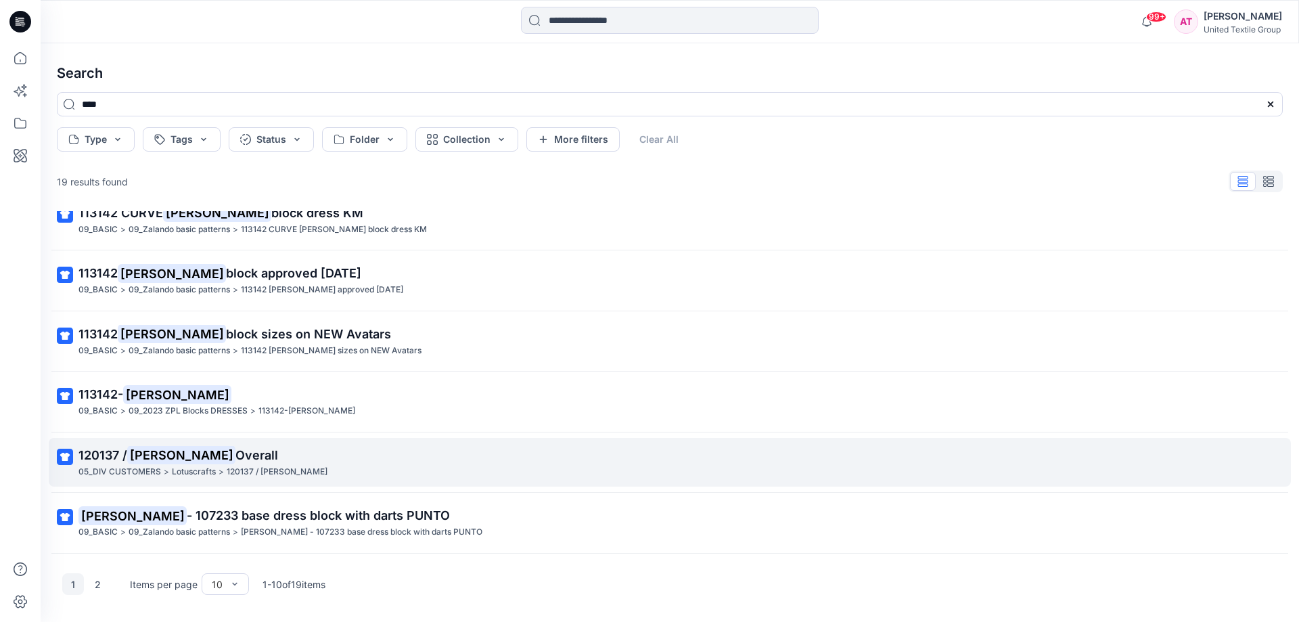
click at [235, 455] on span "Overall" at bounding box center [256, 455] width 43 height 14
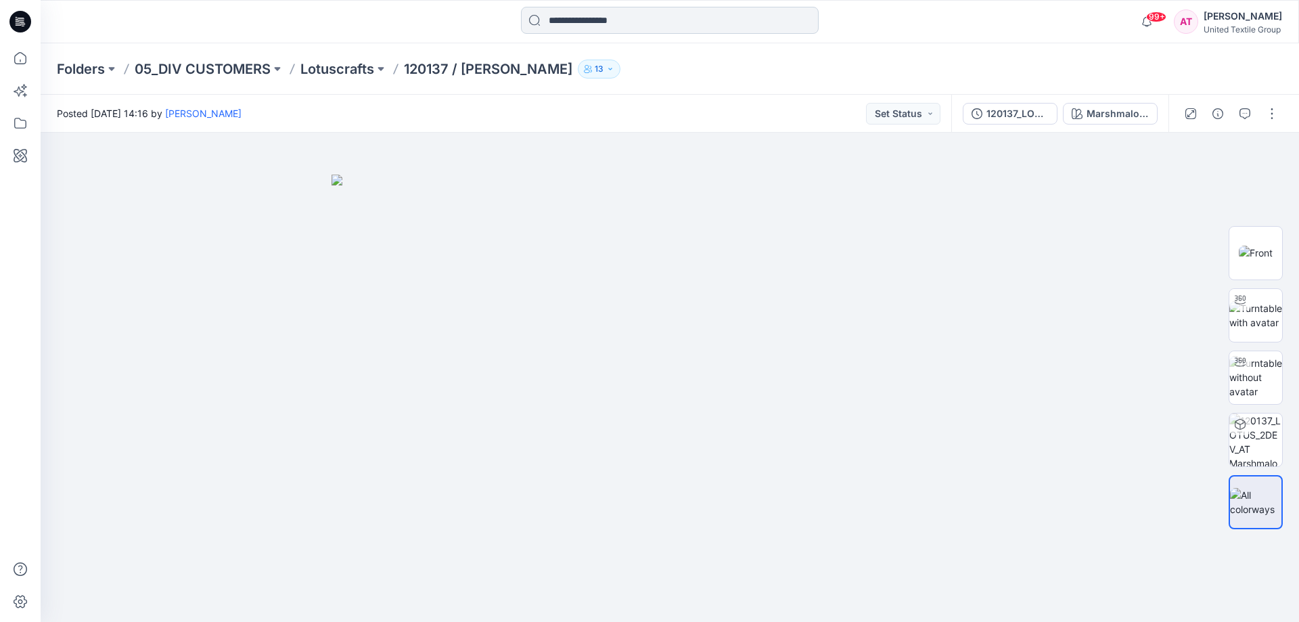
click at [639, 22] on input at bounding box center [670, 20] width 298 height 27
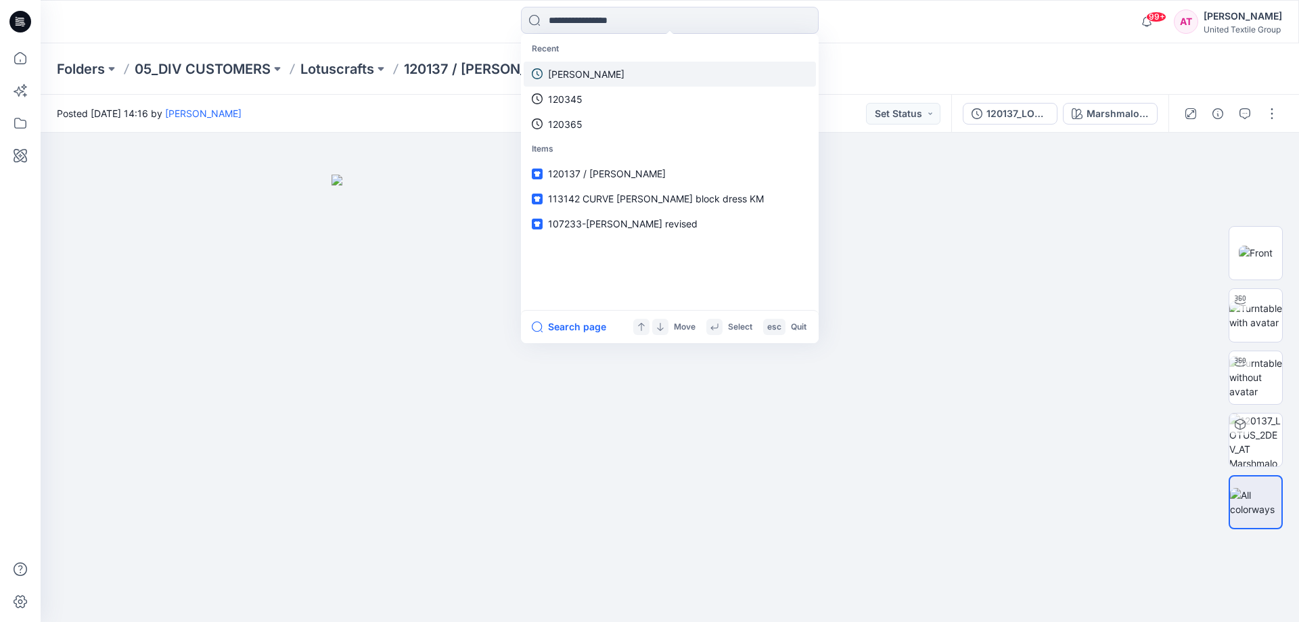
click at [616, 72] on link "[PERSON_NAME]" at bounding box center [670, 74] width 292 height 25
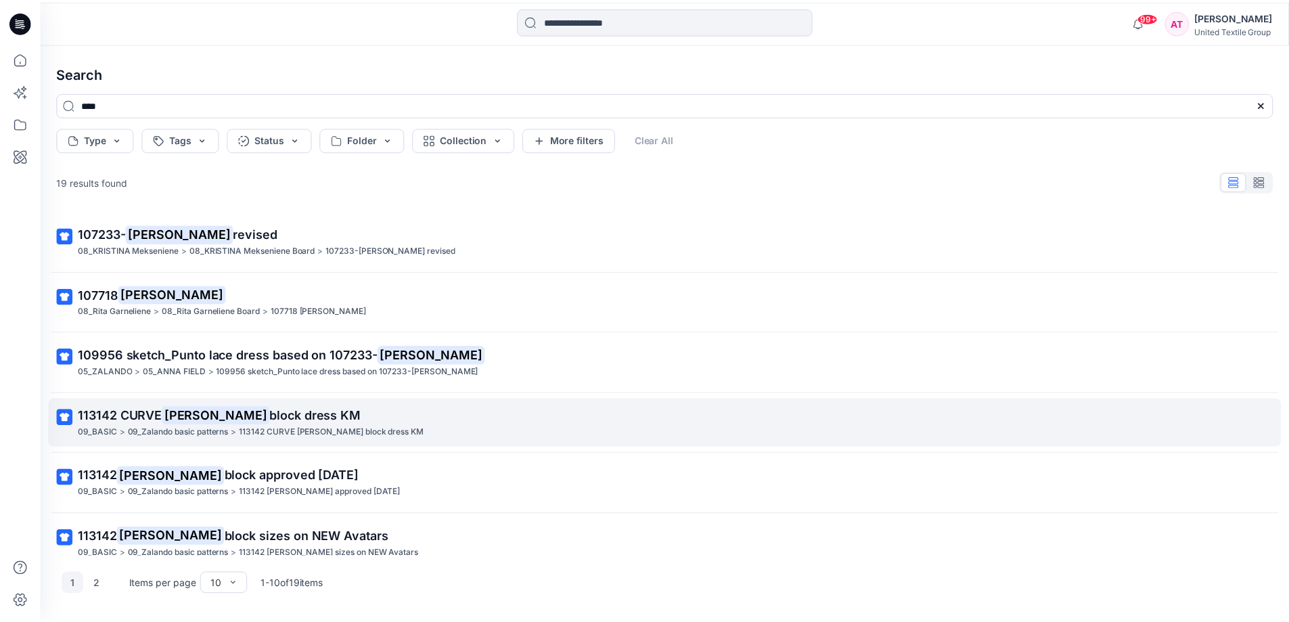
scroll to position [203, 0]
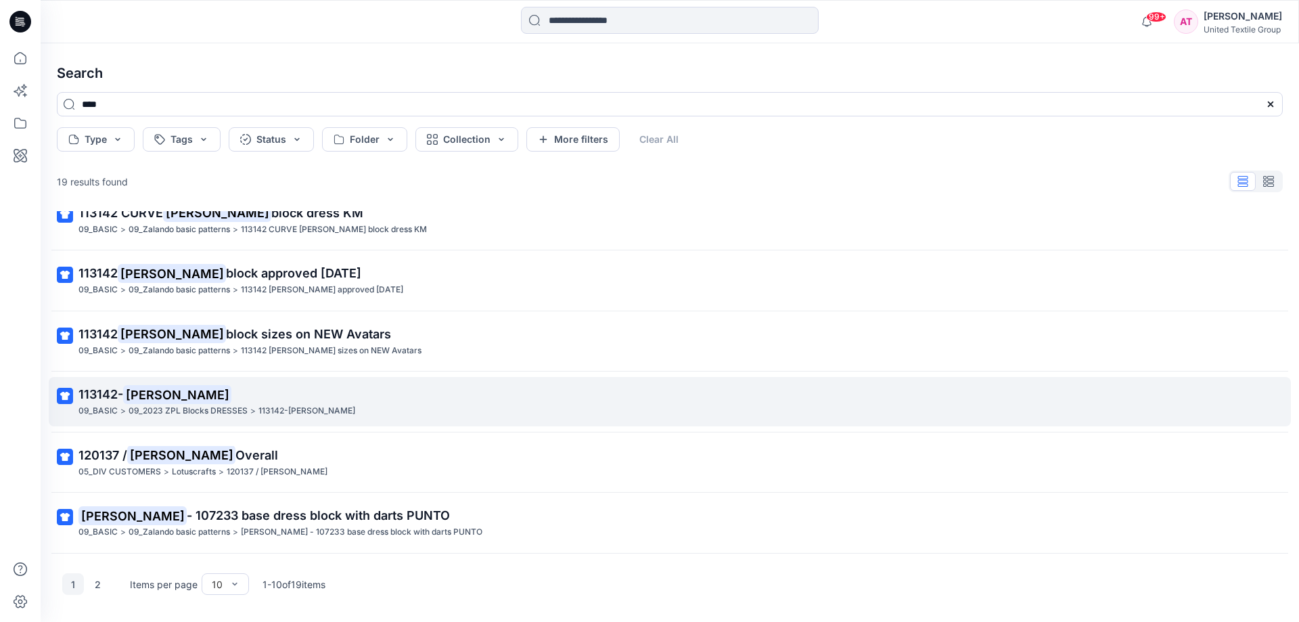
click at [139, 393] on mark "[PERSON_NAME]" at bounding box center [177, 394] width 108 height 19
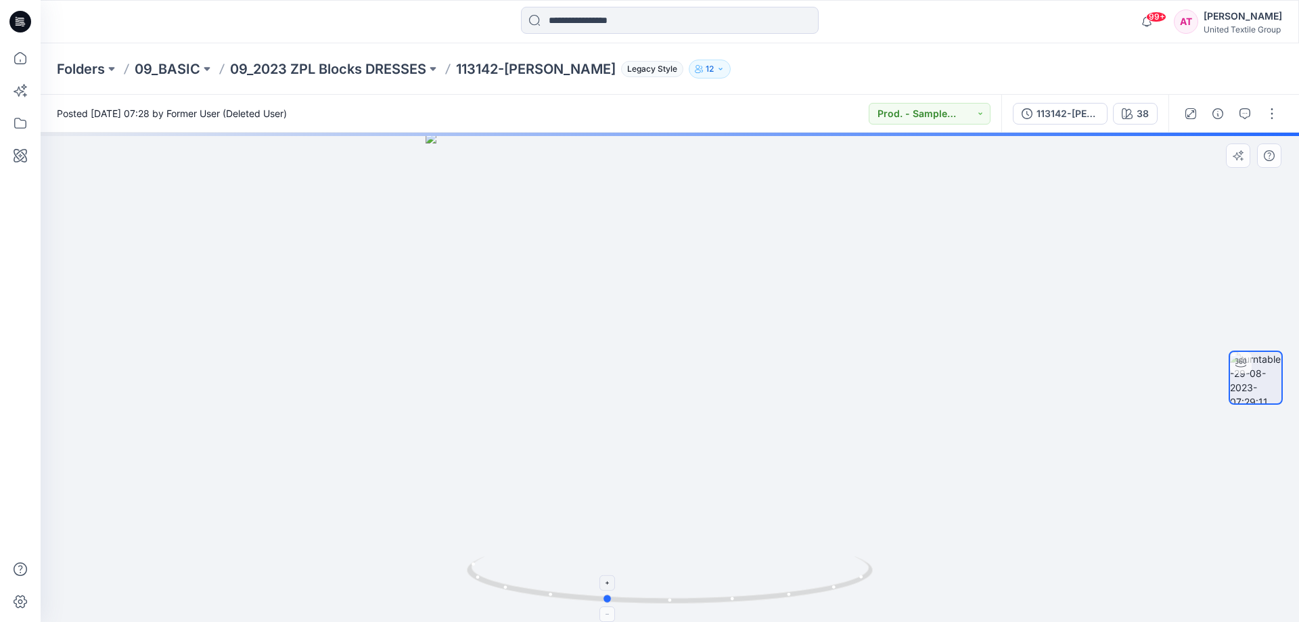
drag, startPoint x: 818, startPoint y: 583, endPoint x: 754, endPoint y: 594, distance: 65.2
click at [754, 594] on icon at bounding box center [671, 581] width 409 height 51
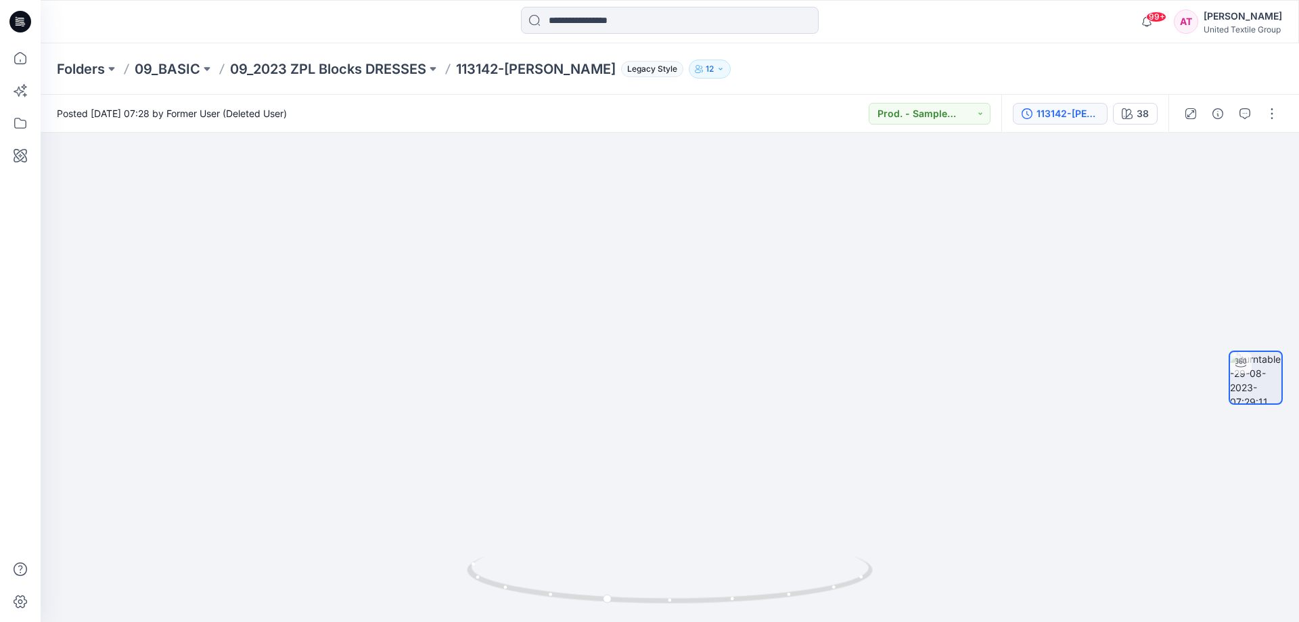
click at [1067, 122] on button "113142-[PERSON_NAME]" at bounding box center [1060, 114] width 95 height 22
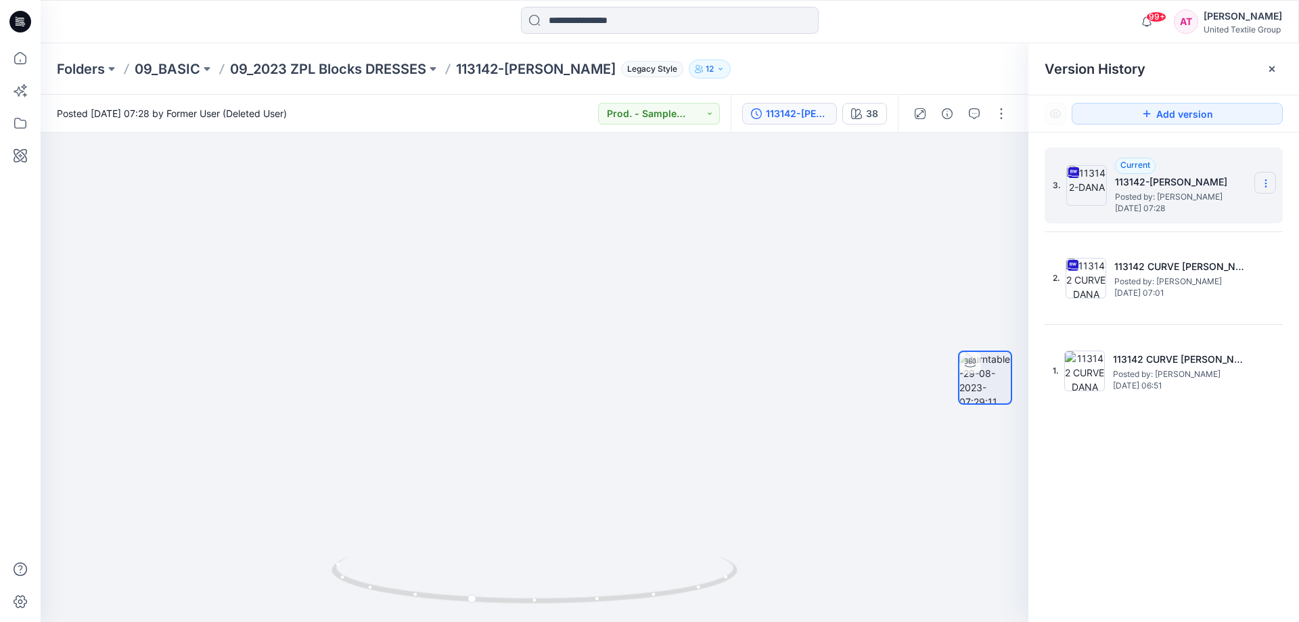
click at [1262, 181] on icon at bounding box center [1266, 183] width 11 height 11
click at [1177, 208] on span "Download Source BW File" at bounding box center [1197, 210] width 113 height 16
click at [19, 65] on icon at bounding box center [20, 58] width 30 height 30
